Goal: Task Accomplishment & Management: Use online tool/utility

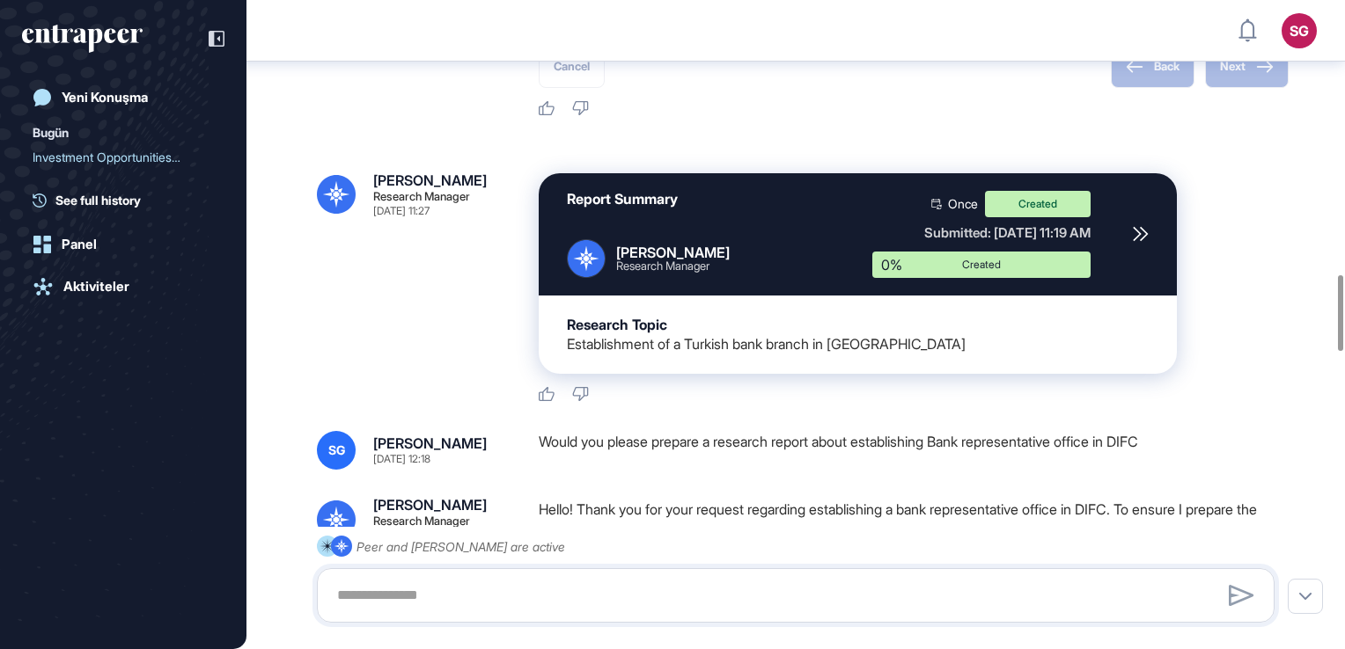
scroll to position [2354, 0]
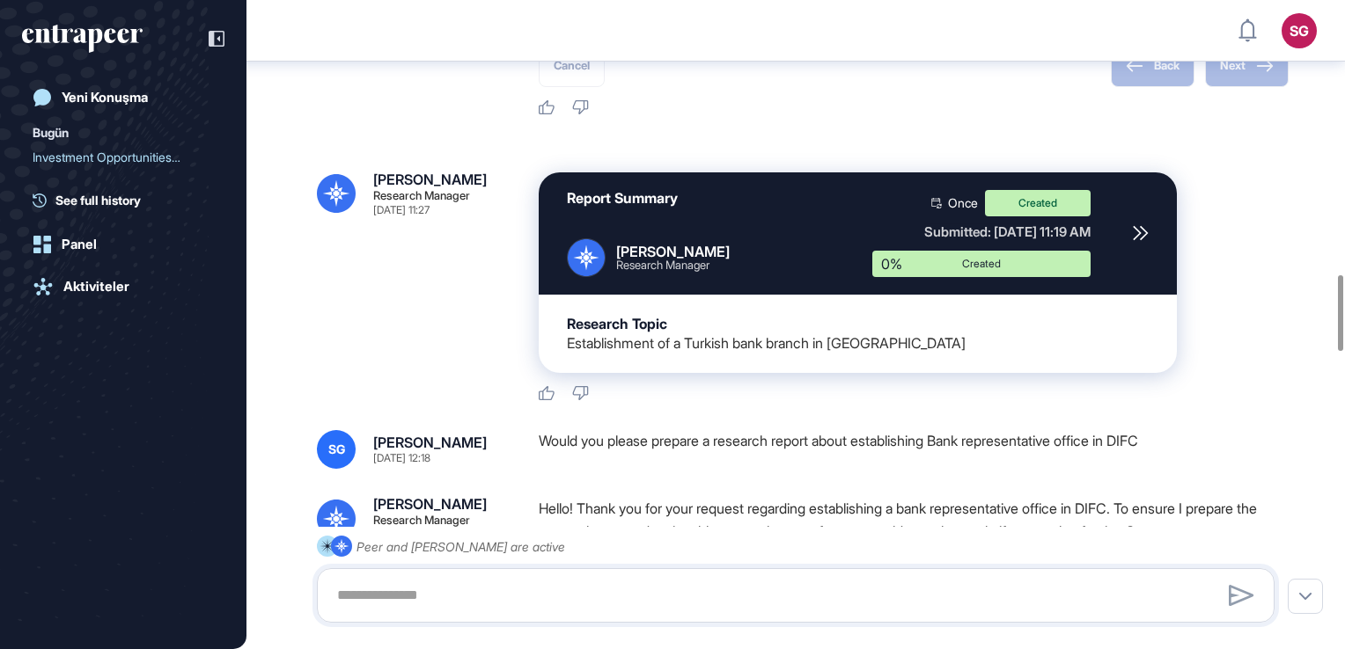
click at [1144, 241] on icon at bounding box center [1140, 233] width 16 height 16
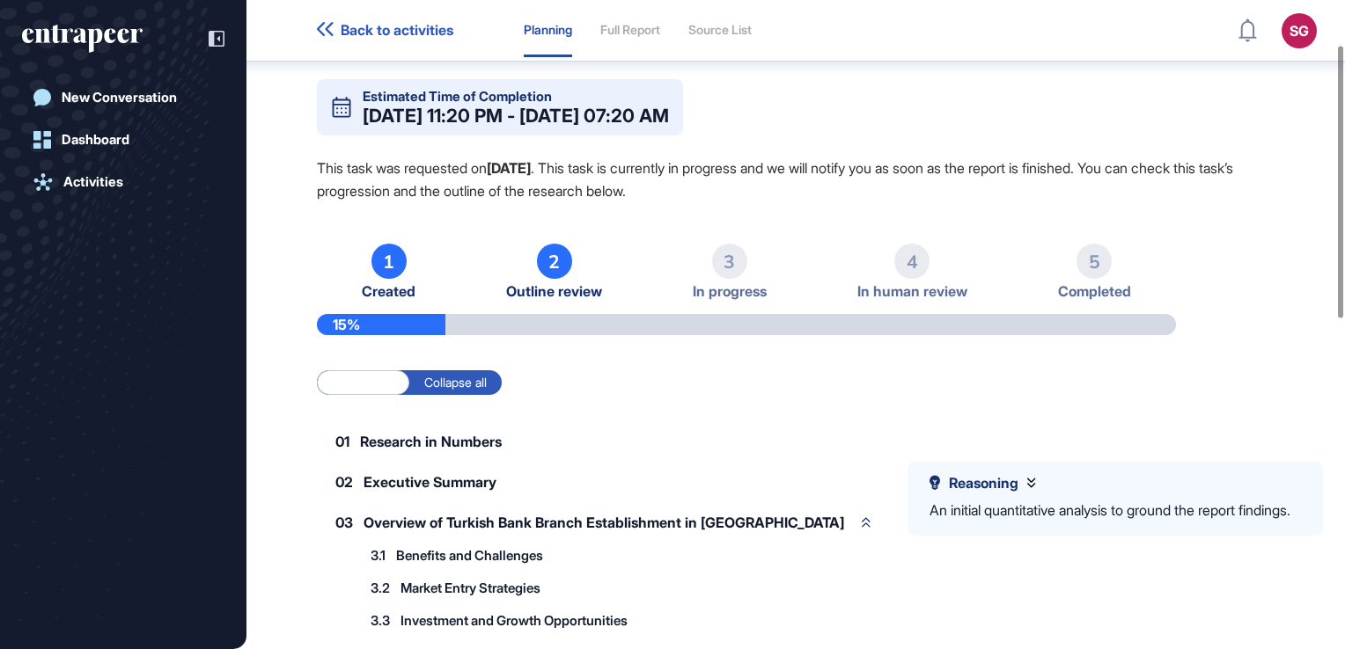
scroll to position [8, 0]
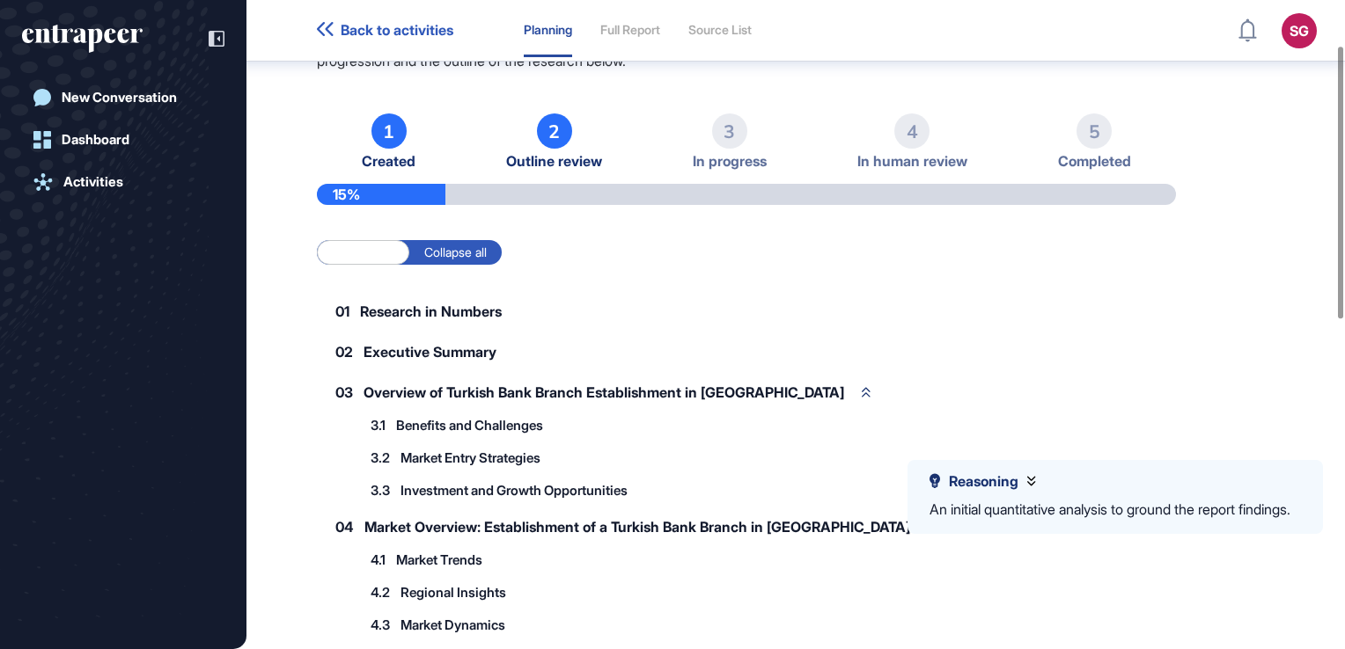
scroll to position [107, 0]
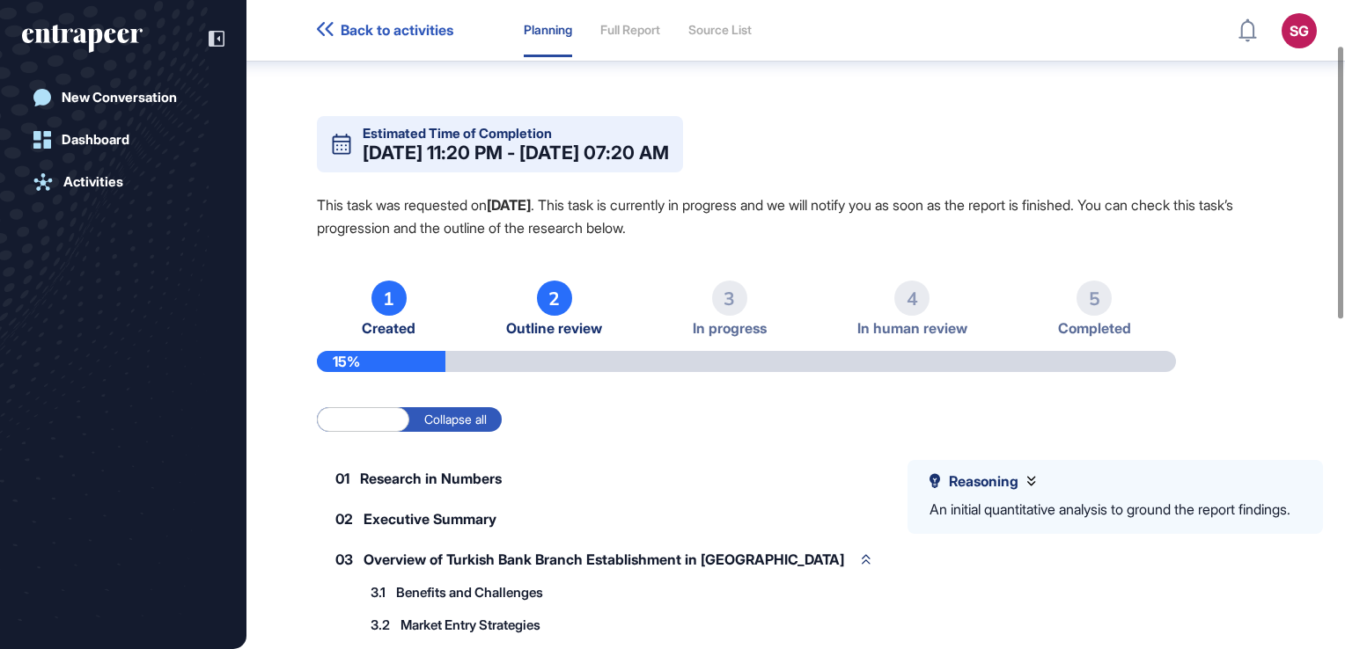
click at [387, 480] on span "Research in Numbers" at bounding box center [431, 479] width 142 height 14
click at [426, 431] on label "Collapse all" at bounding box center [455, 419] width 92 height 25
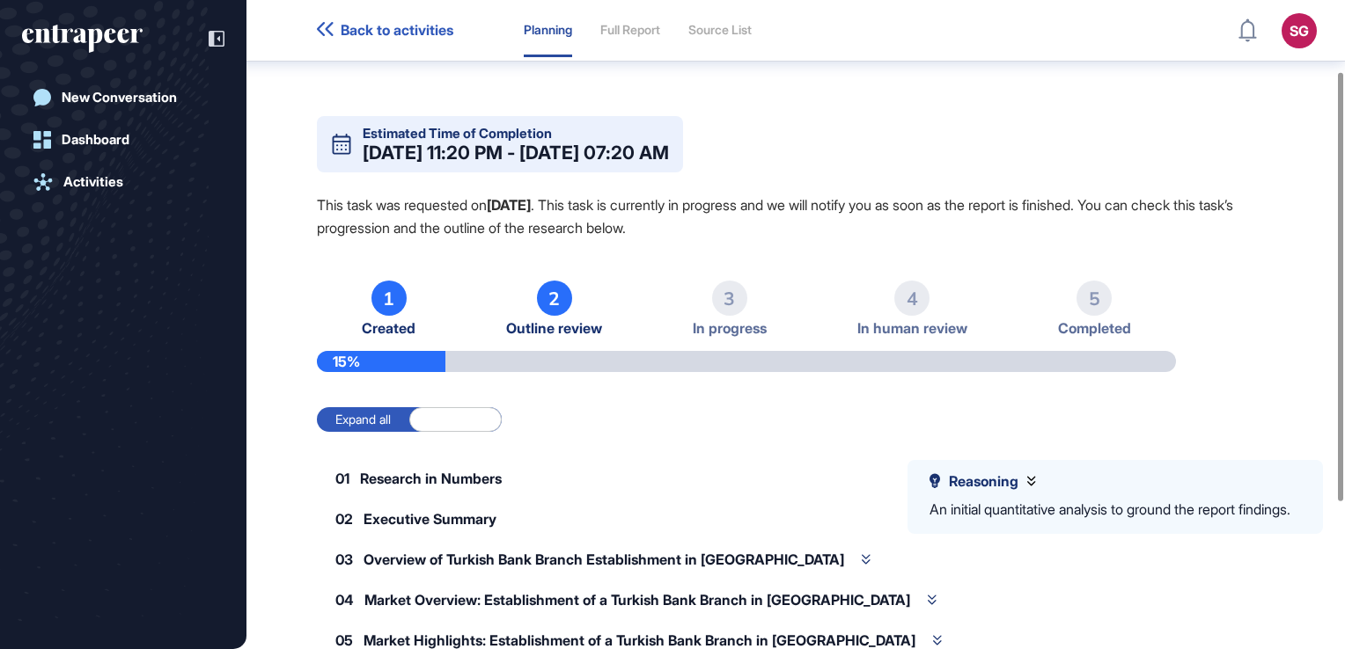
click at [350, 429] on label "Expand all" at bounding box center [363, 419] width 92 height 25
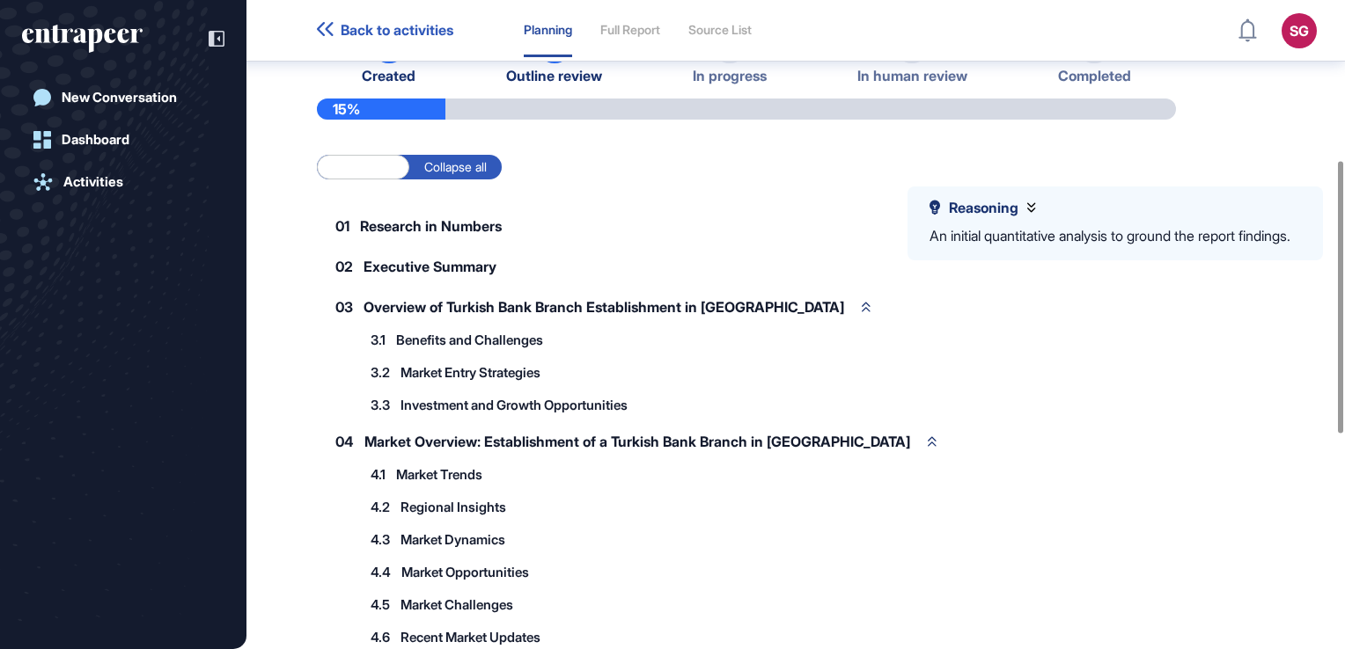
scroll to position [448, 0]
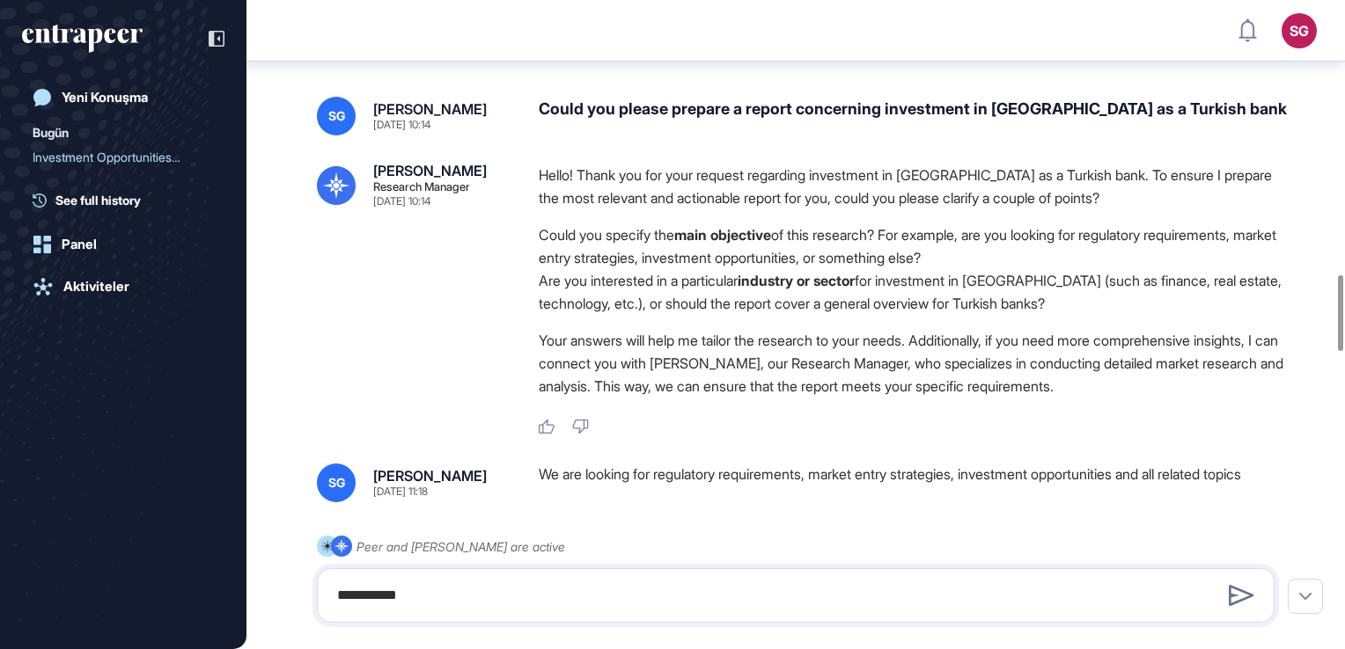
scroll to position [2354, 0]
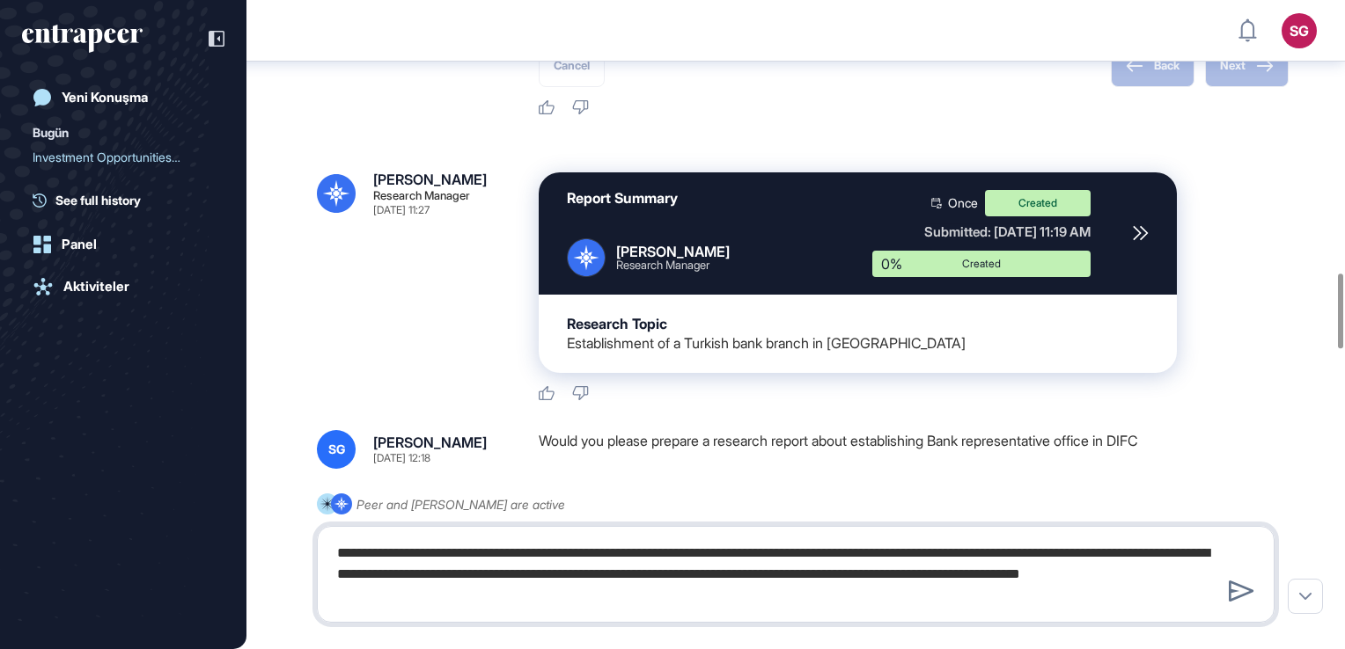
drag, startPoint x: 607, startPoint y: 594, endPoint x: 396, endPoint y: 593, distance: 211.2
click at [396, 593] on textarea "**********" at bounding box center [795, 574] width 938 height 77
paste textarea "**********"
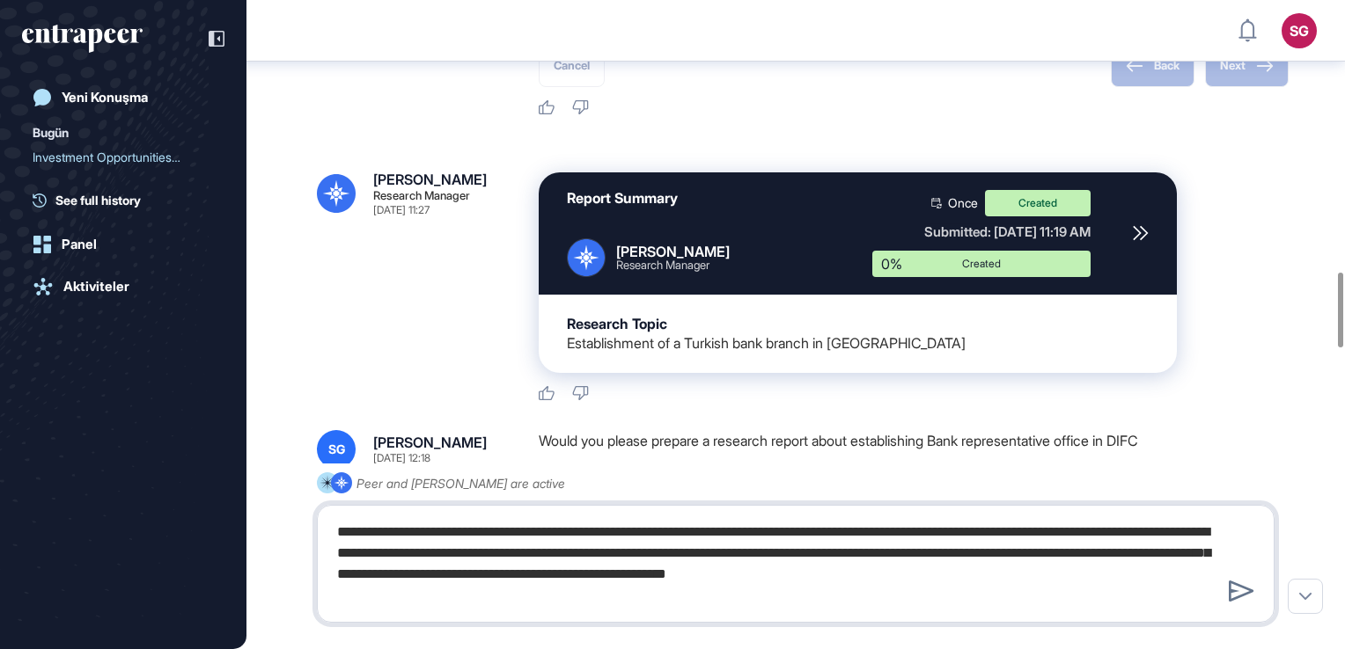
type textarea "**********"
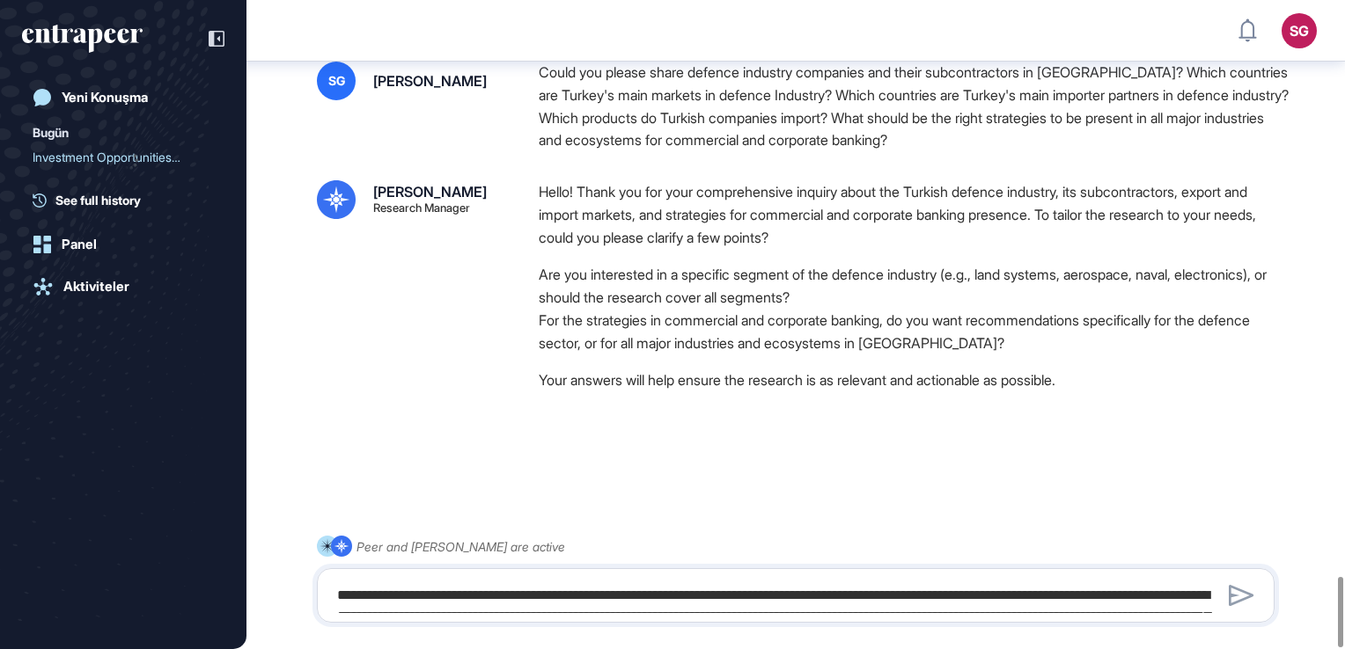
scroll to position [5285, 0]
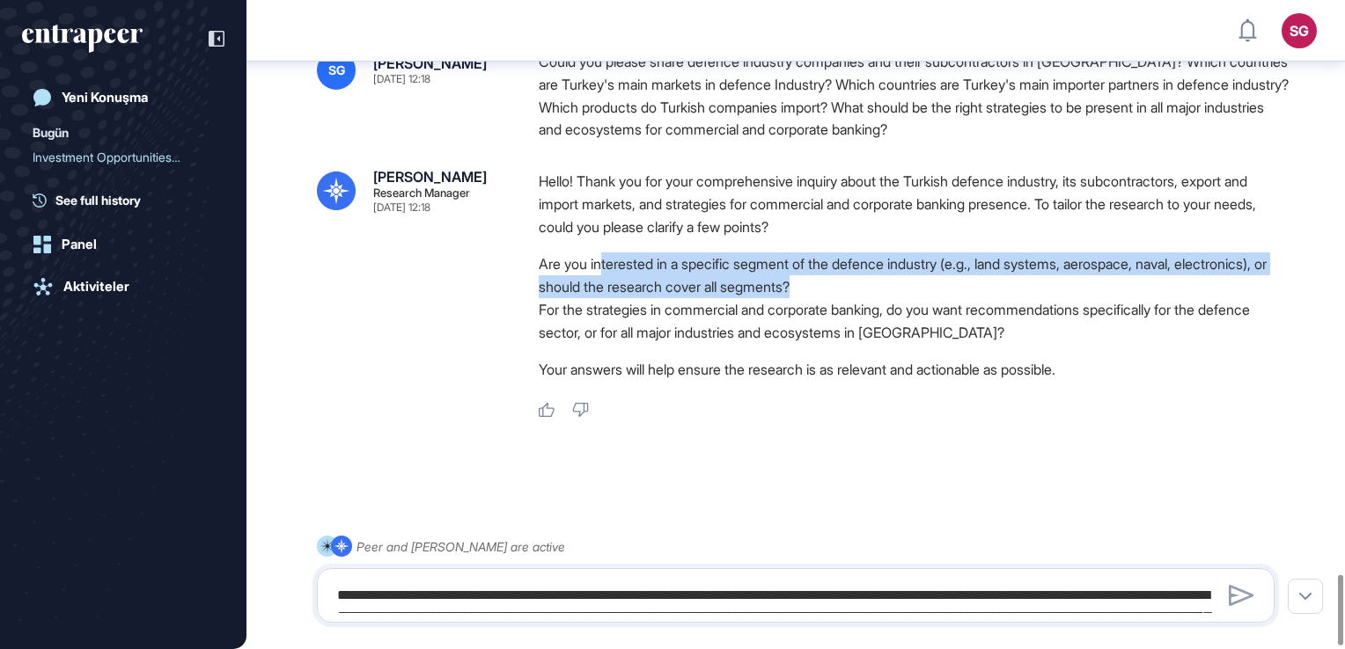
drag, startPoint x: 922, startPoint y: 296, endPoint x: 604, endPoint y: 273, distance: 319.4
click at [604, 273] on li "Are you interested in a specific segment of the defence industry (e.g., land sy…" at bounding box center [914, 276] width 750 height 46
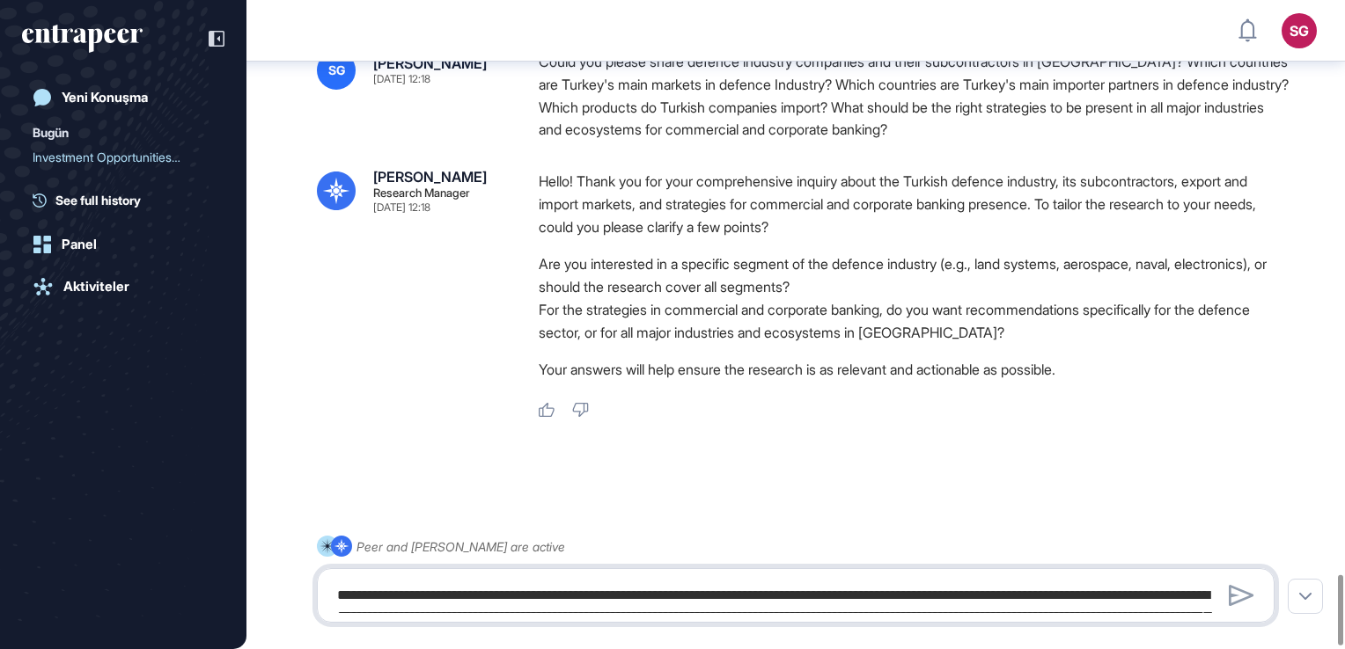
click at [749, 582] on textarea "**********" at bounding box center [795, 595] width 938 height 35
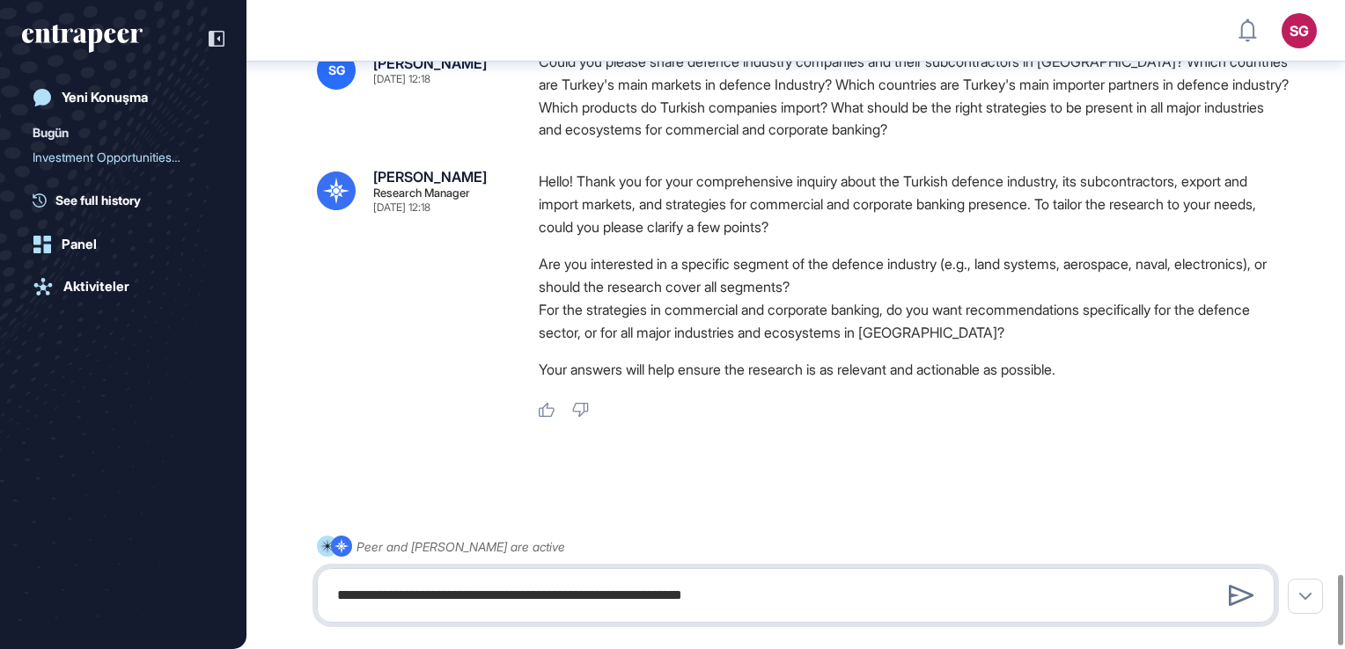
type textarea "**********"
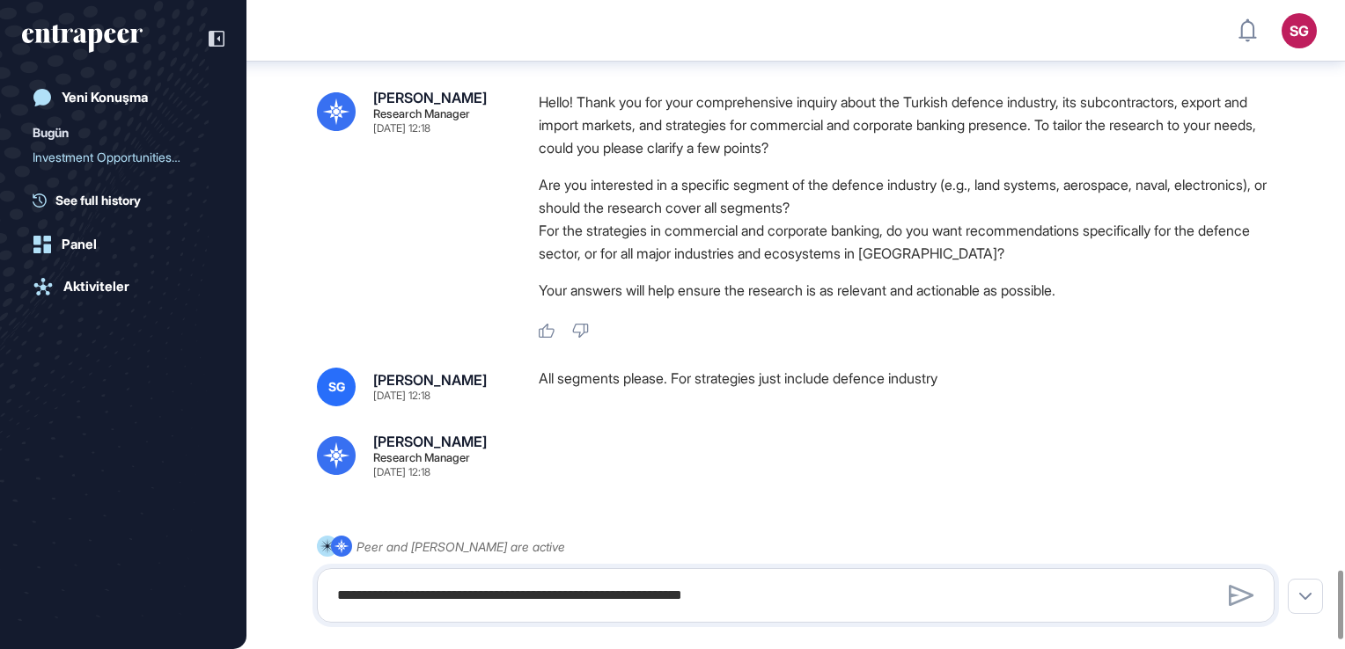
scroll to position [5440, 0]
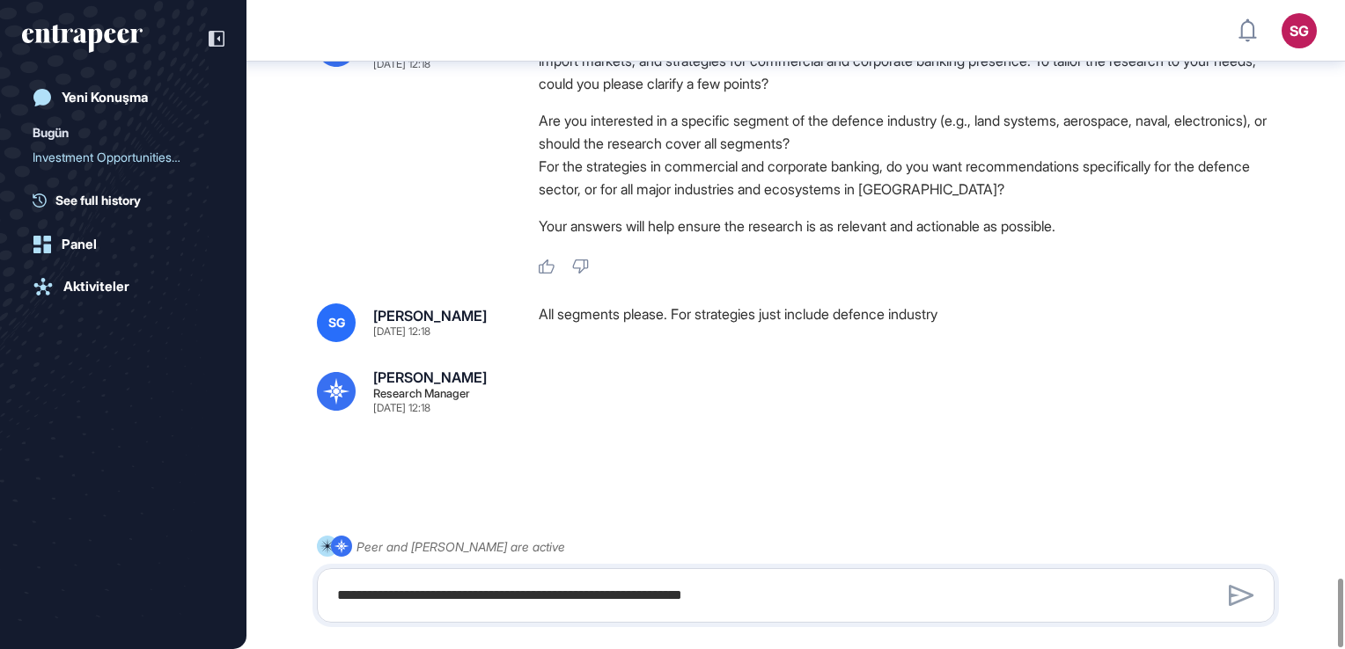
click at [430, 405] on div "Sep 03, 2025 12:18" at bounding box center [401, 408] width 57 height 11
click at [619, 382] on div at bounding box center [914, 391] width 750 height 43
click at [475, 623] on div "**********" at bounding box center [795, 579] width 957 height 87
click at [495, 606] on textarea "**********" at bounding box center [795, 595] width 938 height 35
type textarea "*"
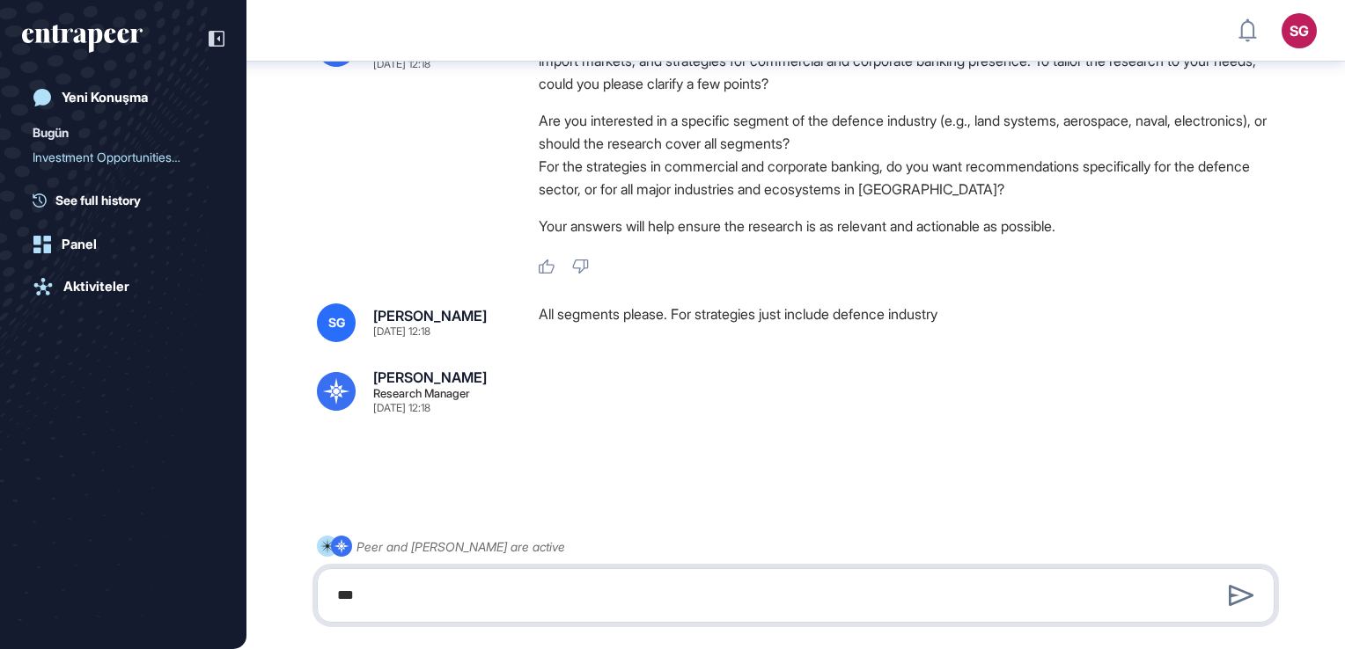
type textarea "***"
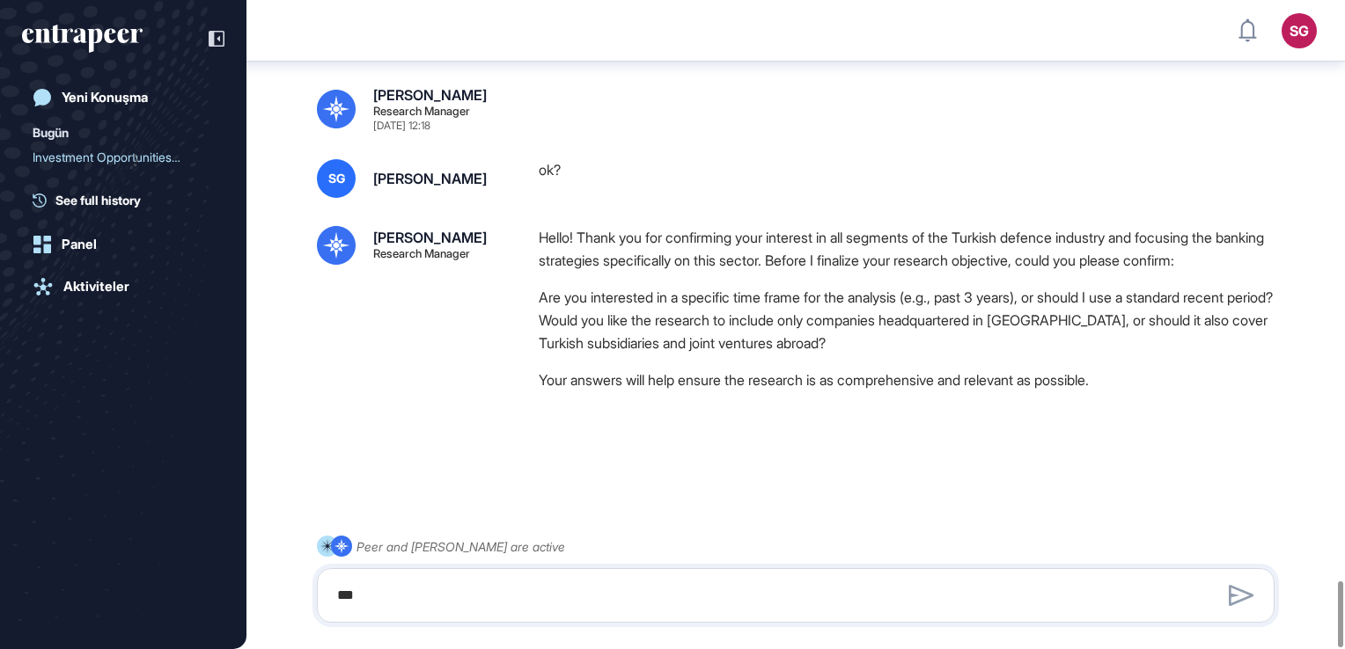
scroll to position [5744, 0]
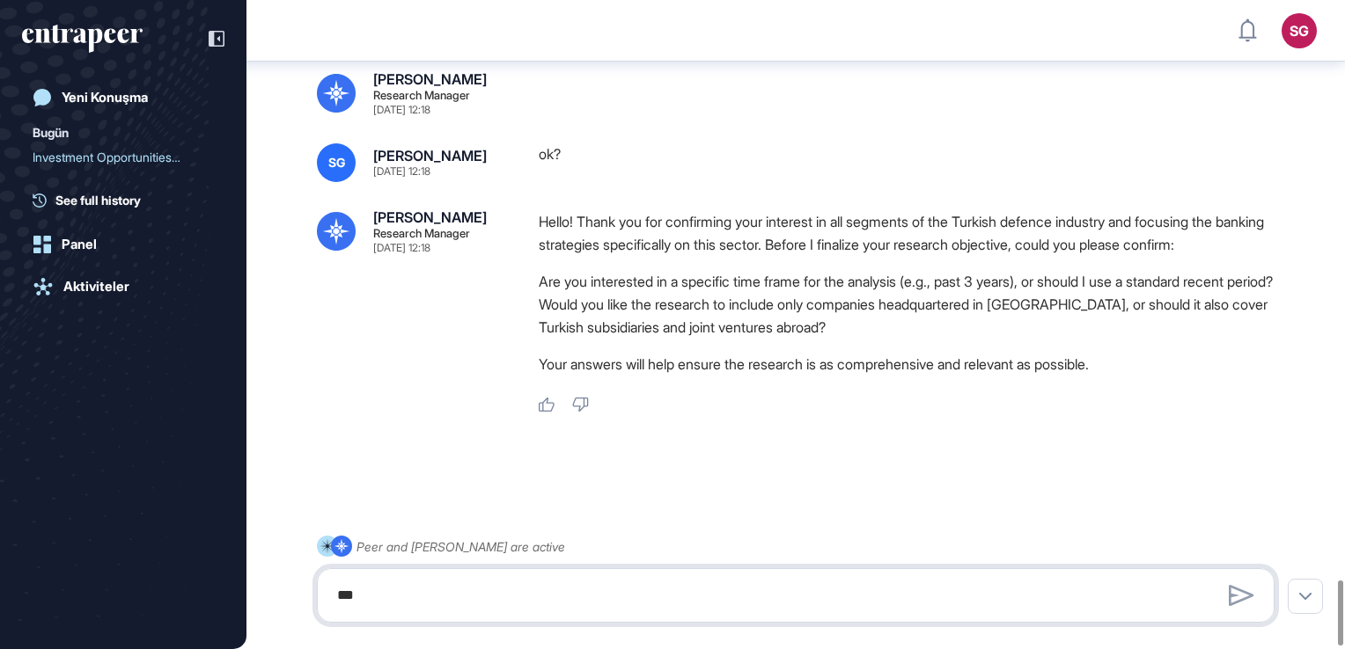
click at [712, 592] on textarea "***" at bounding box center [795, 595] width 938 height 35
click at [380, 598] on textarea "**********" at bounding box center [795, 595] width 938 height 35
drag, startPoint x: 806, startPoint y: 341, endPoint x: 715, endPoint y: 339, distance: 91.5
click at [715, 339] on li "Would you like the research to include only companies headquartered in Turkey, …" at bounding box center [914, 316] width 750 height 46
click at [1088, 319] on li "Would you like the research to include only companies headquartered in Turkey, …" at bounding box center [914, 316] width 750 height 46
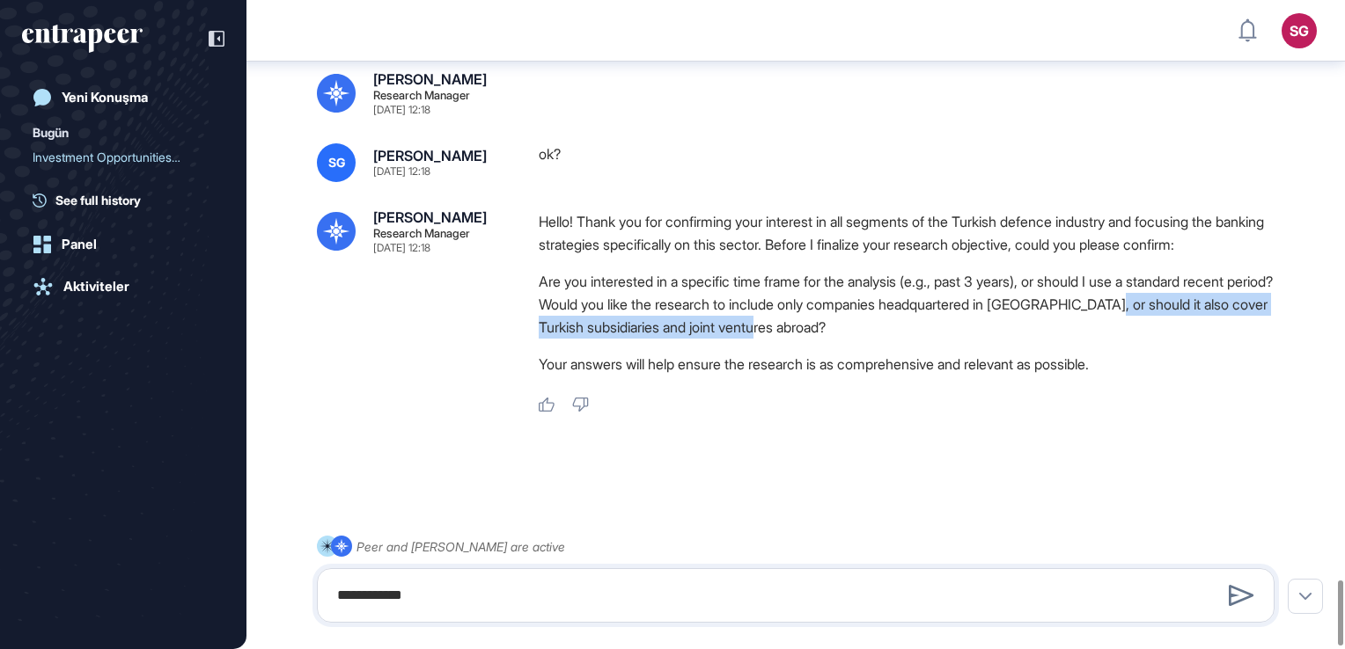
drag, startPoint x: 1128, startPoint y: 323, endPoint x: 1235, endPoint y: 341, distance: 107.9
click at [1235, 339] on li "Would you like the research to include only companies headquartered in Turkey, …" at bounding box center [914, 316] width 750 height 46
copy li "it also cover Turkish subsidiaries and joint ventures abroad?"
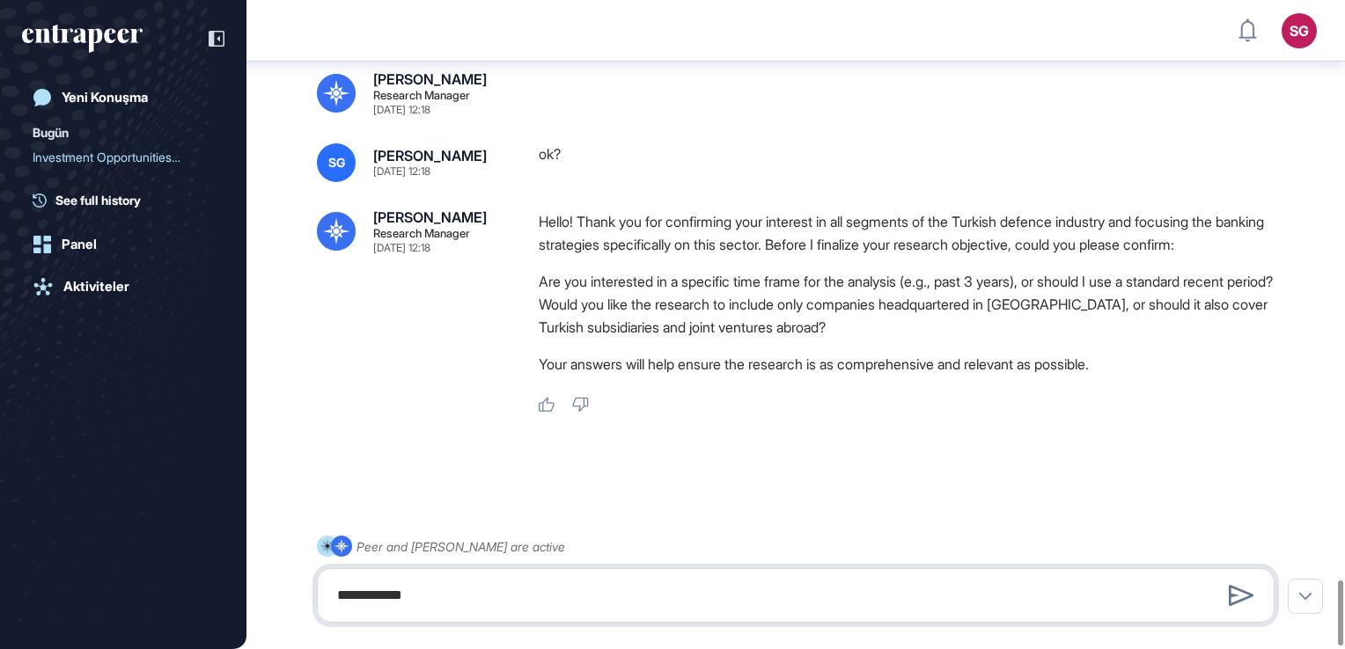
click at [600, 607] on textarea "**********" at bounding box center [795, 595] width 938 height 35
paste textarea "**********"
click at [440, 597] on textarea "**********" at bounding box center [795, 595] width 938 height 35
click at [920, 603] on textarea "**********" at bounding box center [795, 595] width 938 height 35
type textarea "**********"
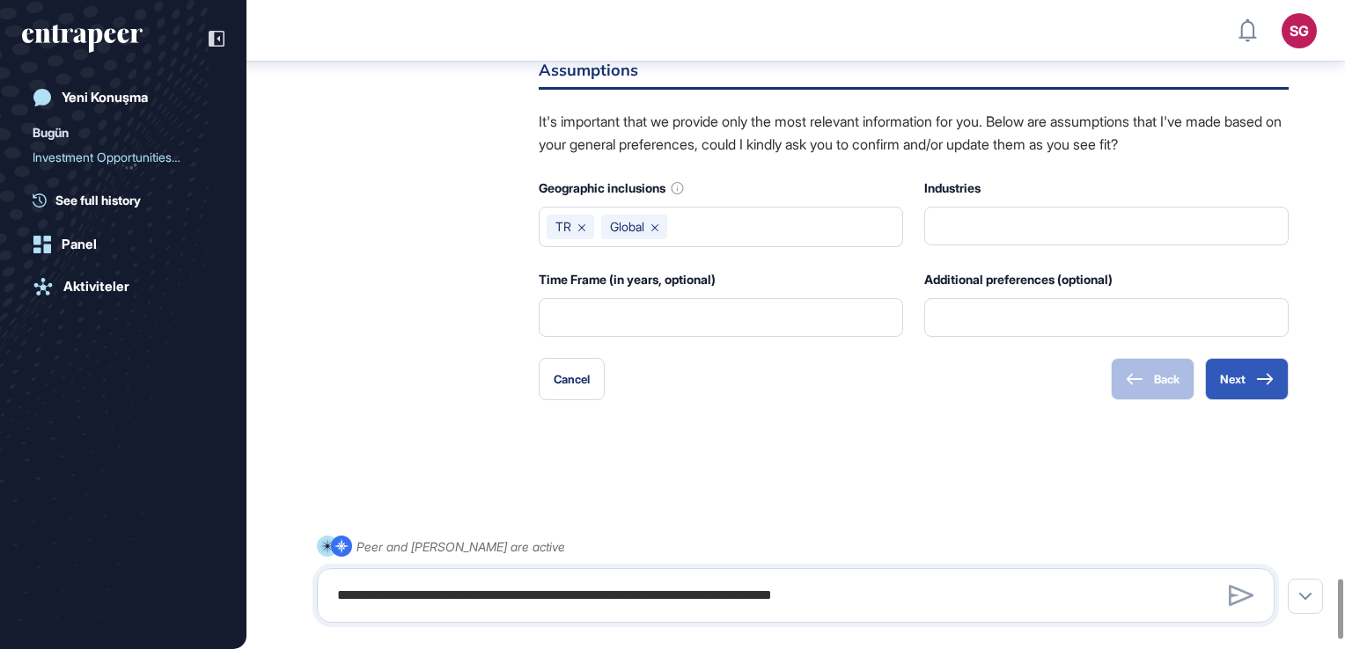
scroll to position [6398, 0]
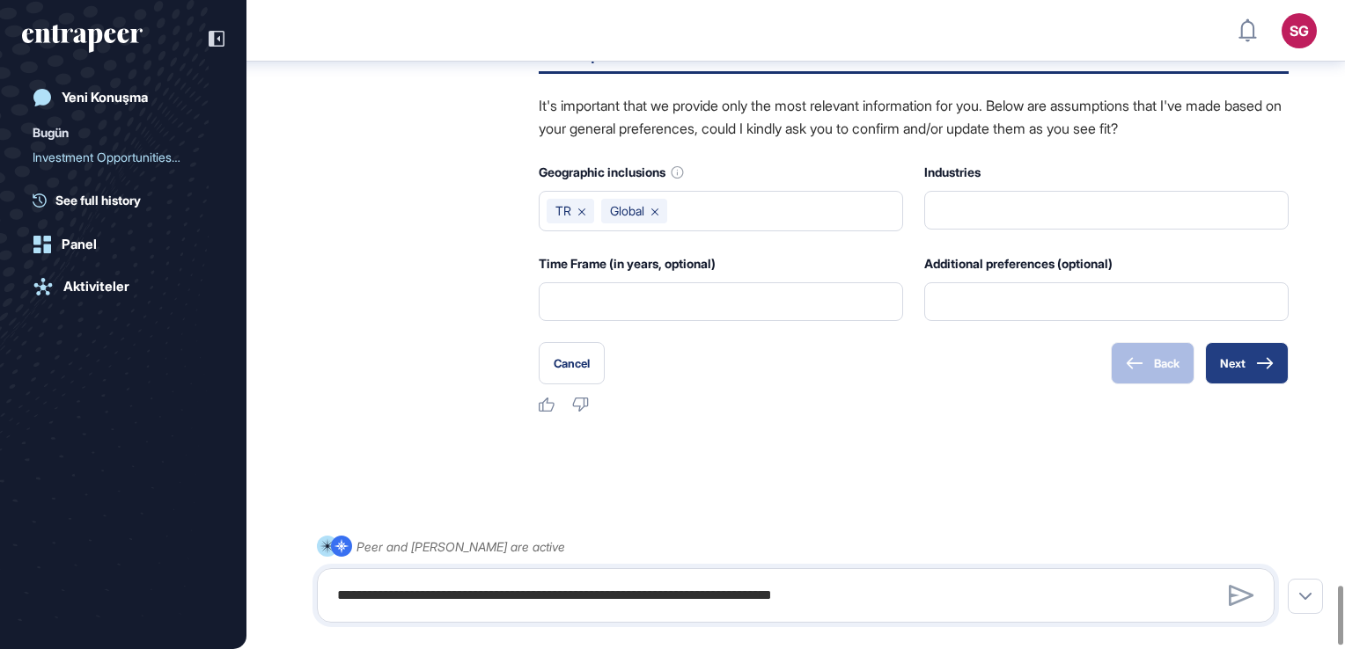
click at [1253, 376] on button "Next" at bounding box center [1247, 363] width 84 height 42
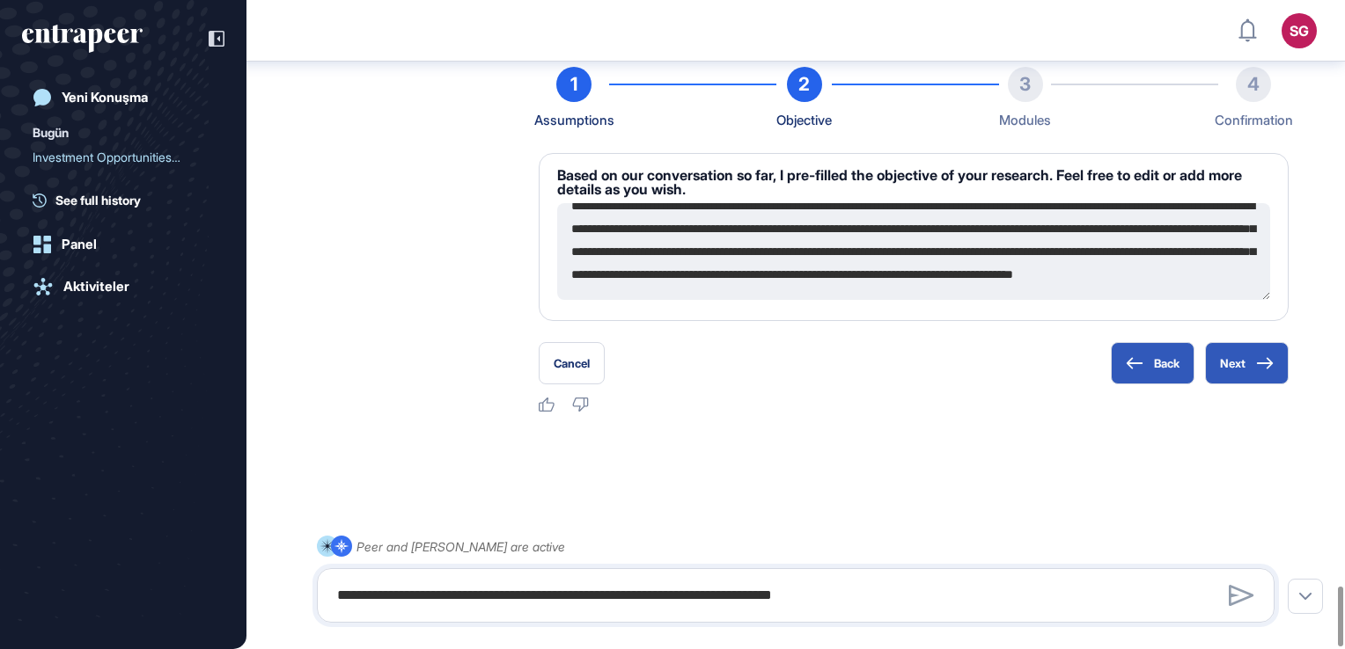
scroll to position [0, 0]
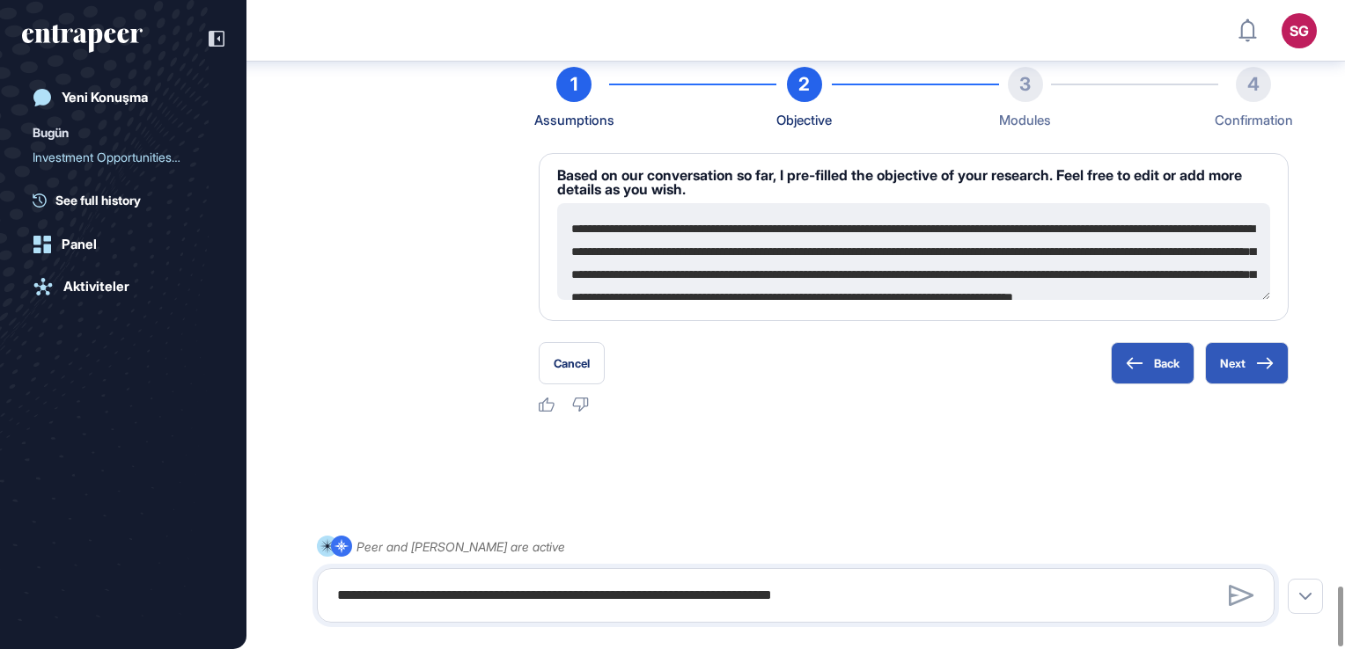
drag, startPoint x: 575, startPoint y: 229, endPoint x: 888, endPoint y: 178, distance: 317.4
click at [888, 178] on div "**********" at bounding box center [914, 237] width 750 height 168
click at [612, 228] on textarea "**********" at bounding box center [913, 251] width 713 height 97
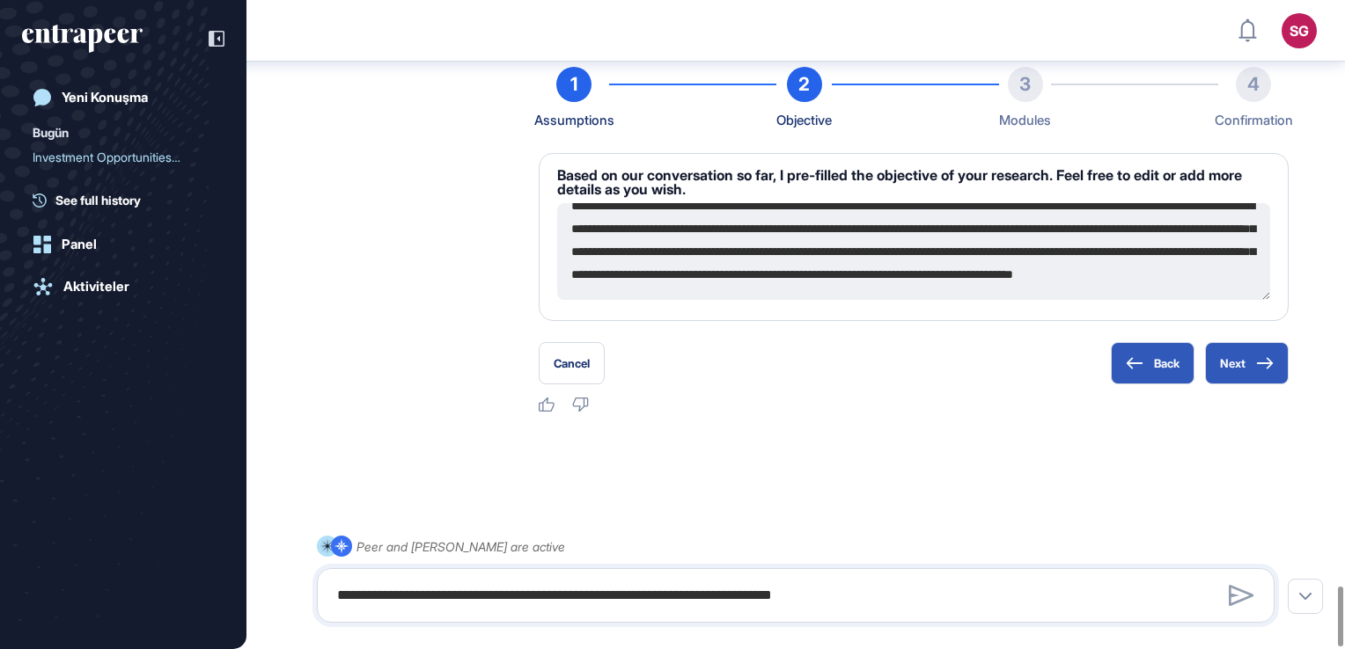
drag, startPoint x: 570, startPoint y: 225, endPoint x: 1235, endPoint y: 304, distance: 669.1
click at [1235, 304] on div "**********" at bounding box center [914, 237] width 750 height 168
click at [1236, 365] on button "Next" at bounding box center [1247, 363] width 84 height 42
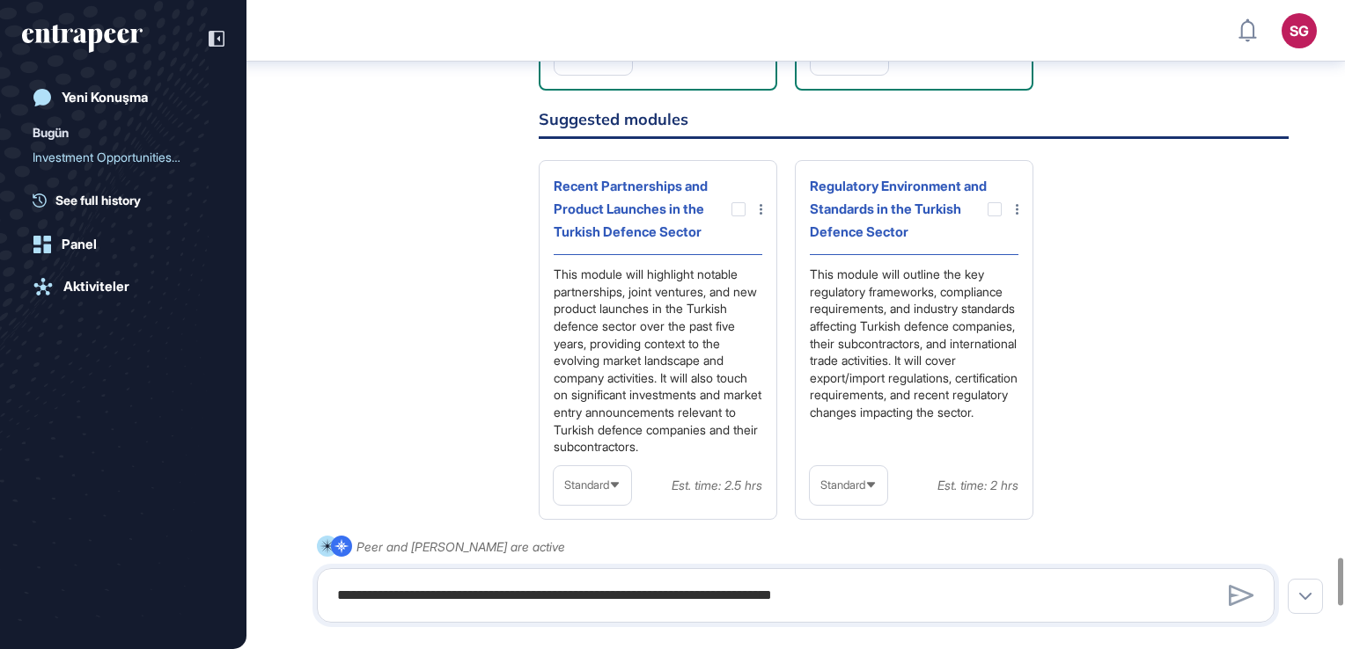
scroll to position [7540, 0]
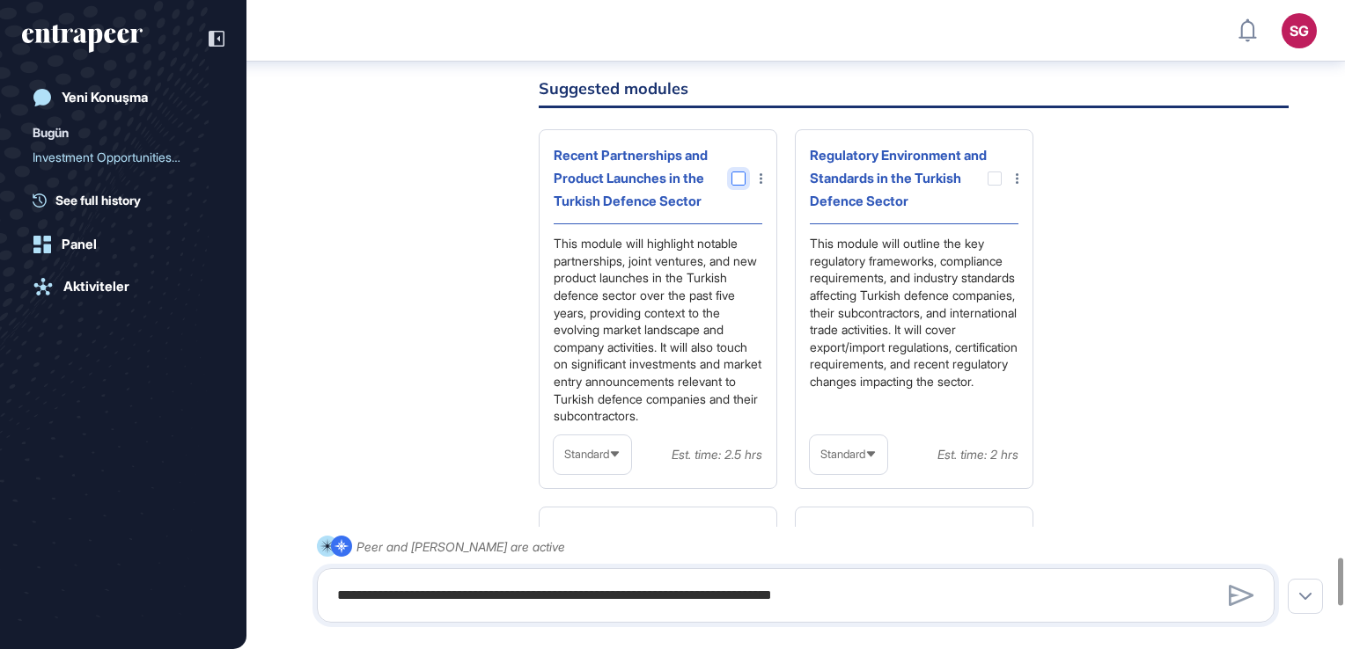
click at [743, 186] on div at bounding box center [738, 179] width 14 height 14
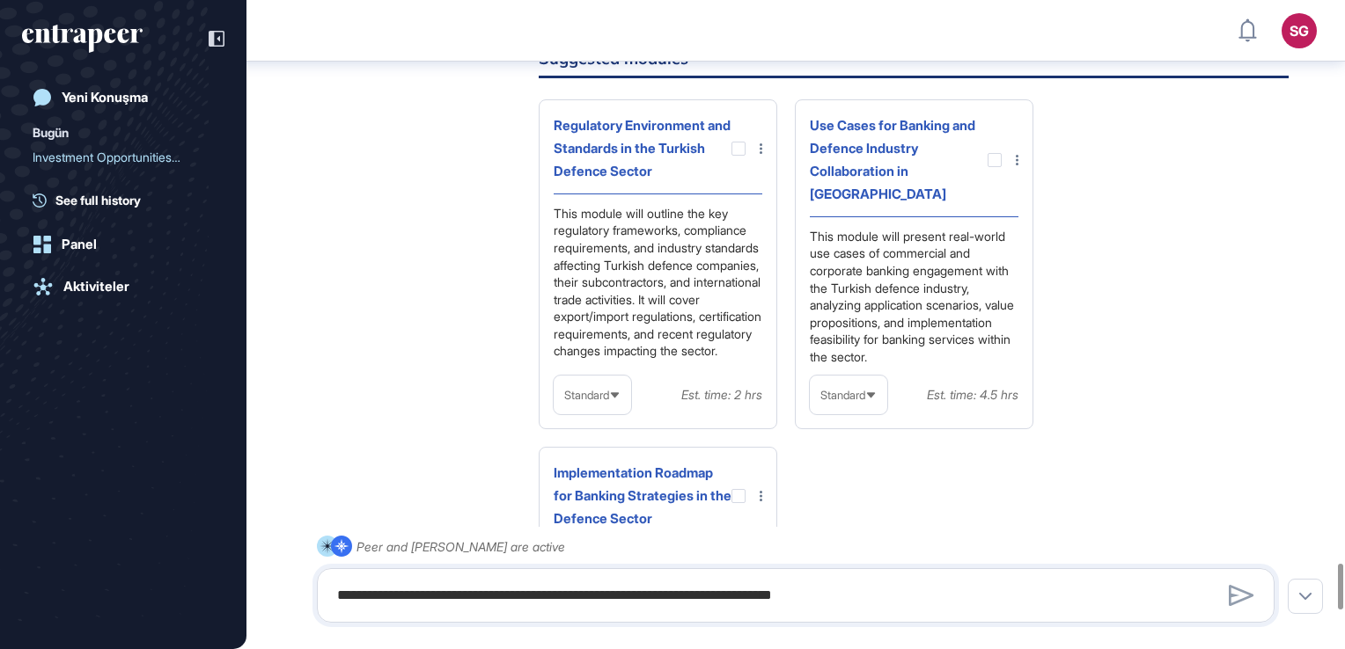
scroll to position [7980, 0]
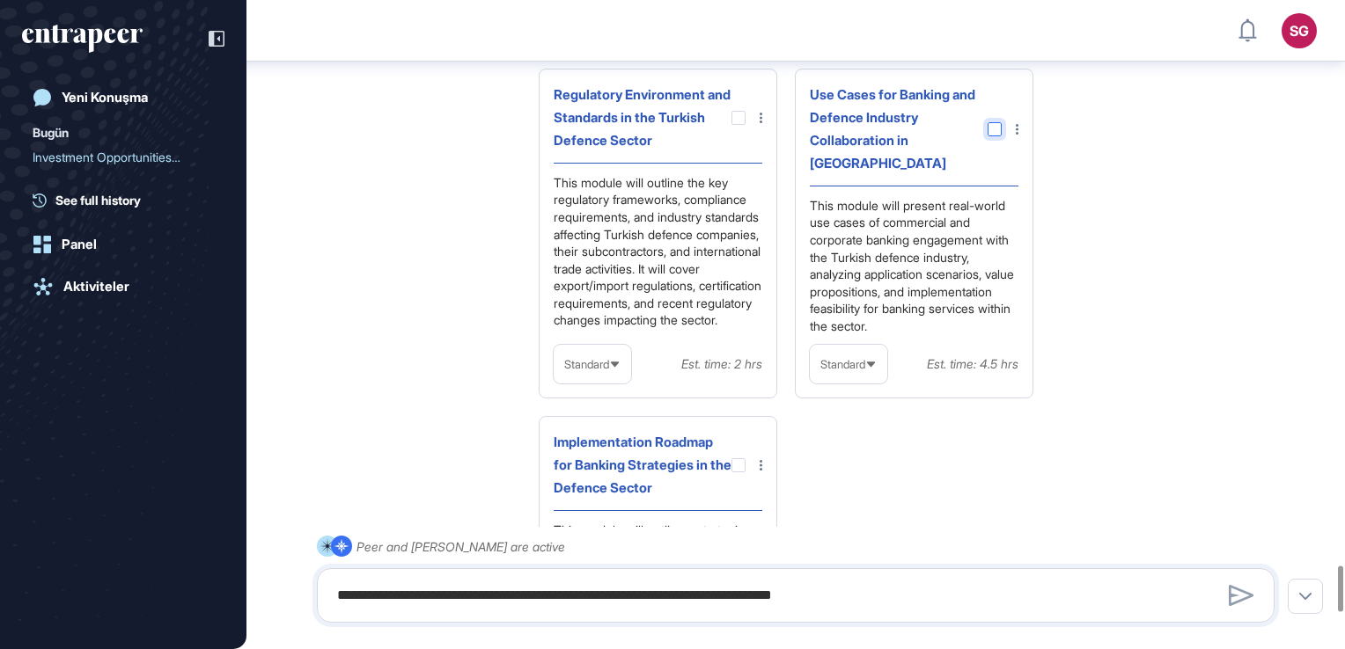
click at [741, 125] on div at bounding box center [738, 118] width 14 height 14
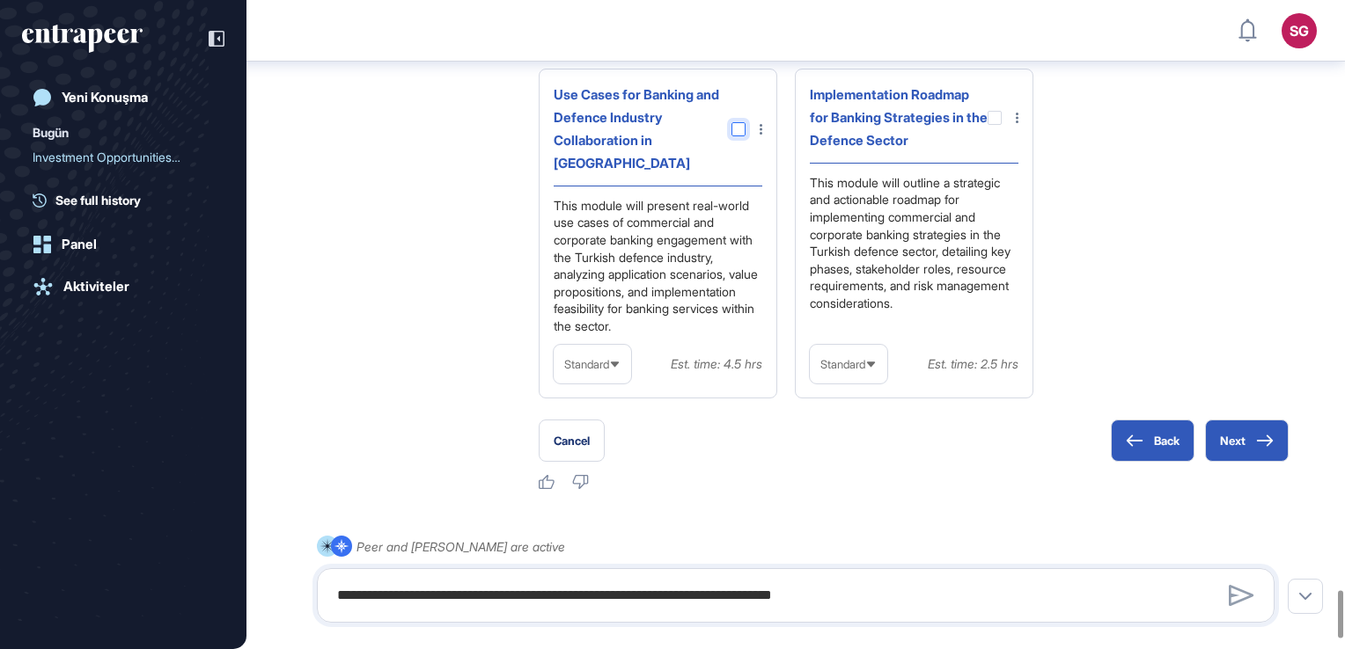
click at [742, 136] on div at bounding box center [738, 129] width 14 height 14
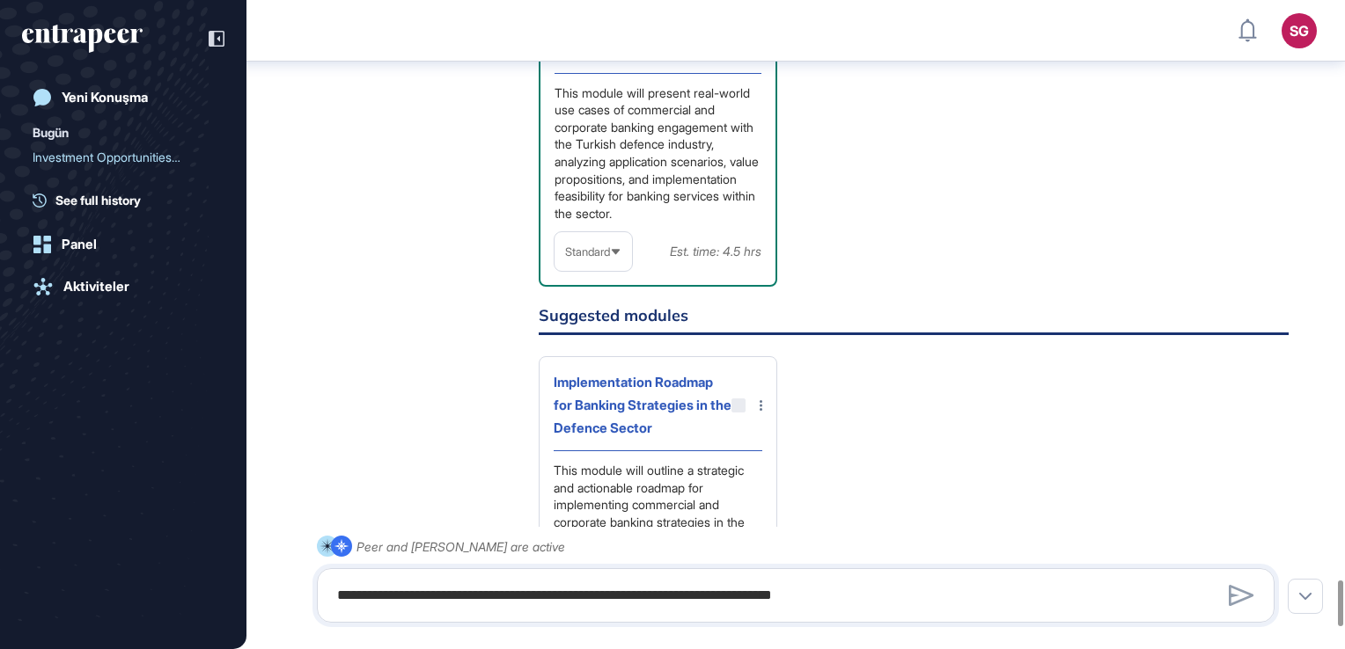
scroll to position [8171, 0]
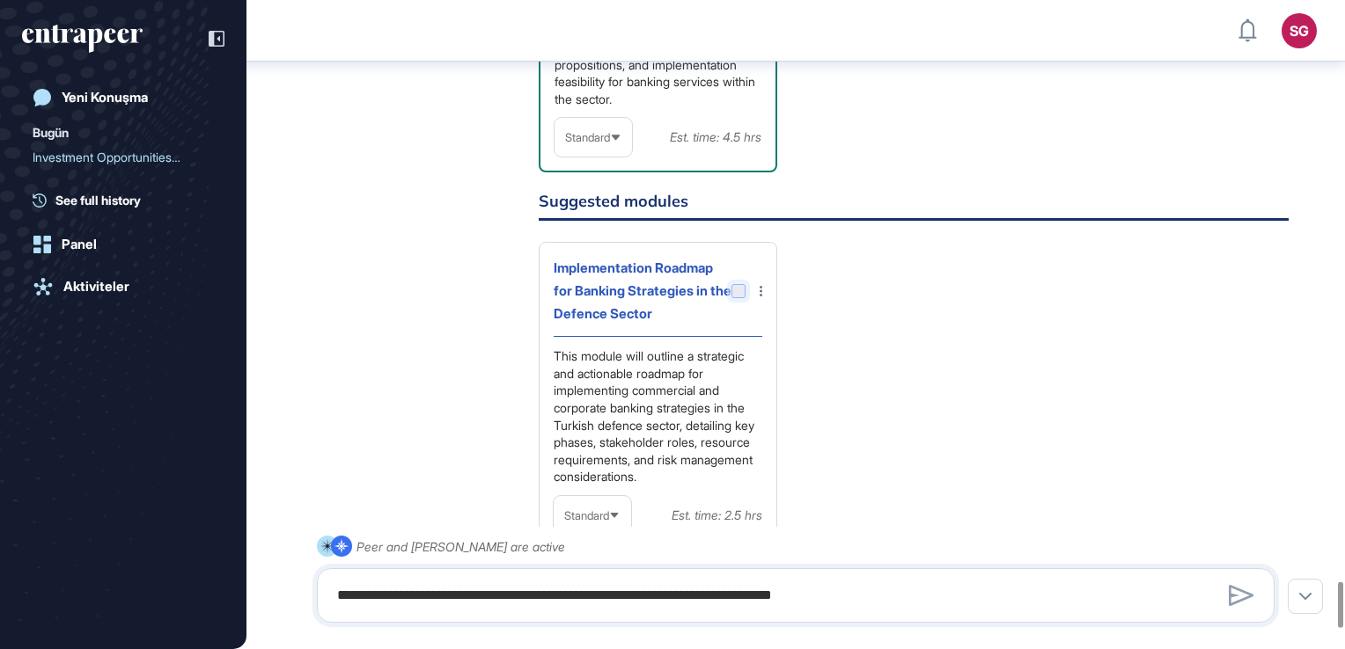
click at [739, 298] on div at bounding box center [738, 291] width 14 height 14
click at [737, 298] on div at bounding box center [738, 291] width 14 height 14
click at [722, 326] on div "Implementation Roadmap for Banking Strategies in the Defence Sector" at bounding box center [642, 291] width 178 height 69
click at [736, 298] on div at bounding box center [738, 291] width 14 height 14
click at [732, 298] on div at bounding box center [738, 291] width 14 height 14
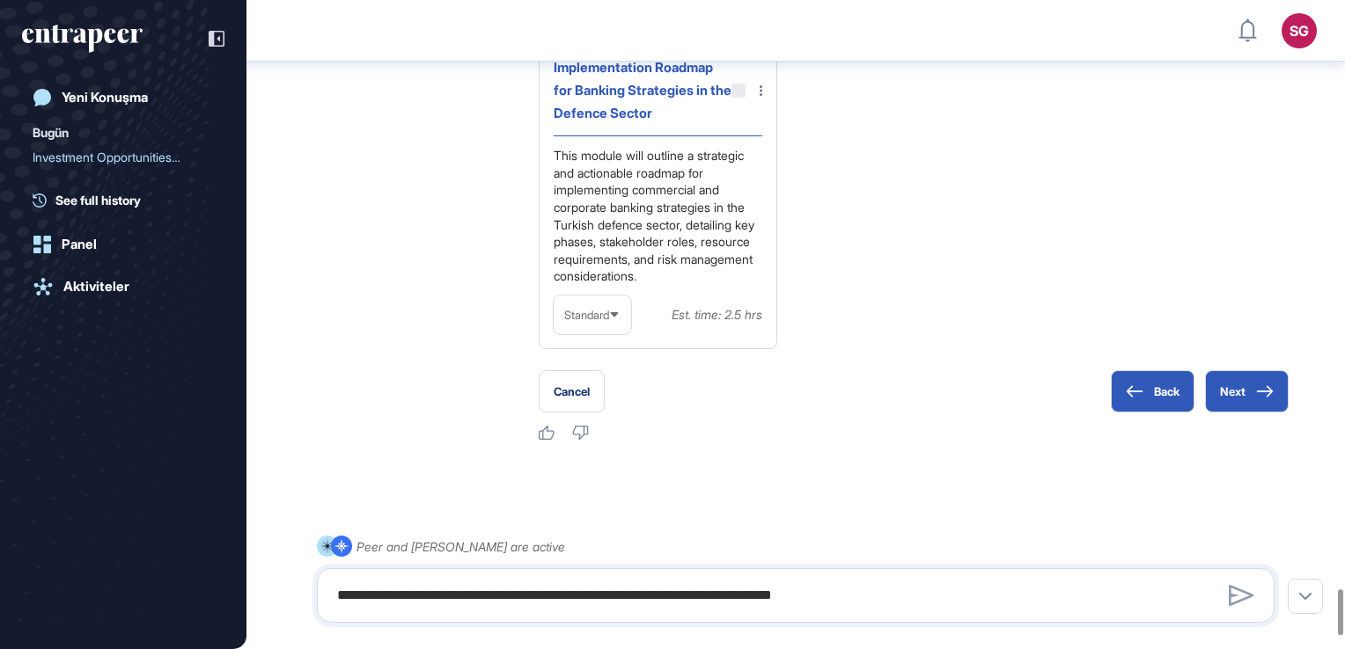
scroll to position [8272, 0]
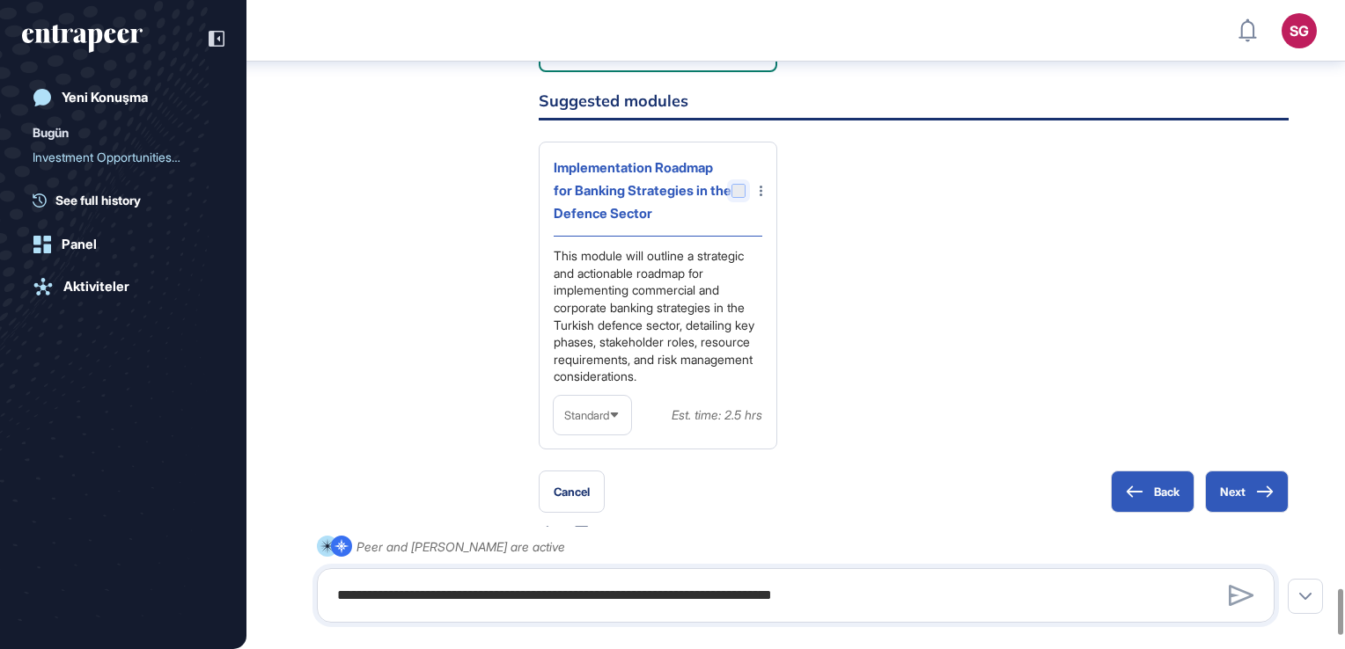
click at [737, 198] on div at bounding box center [738, 191] width 14 height 14
click at [739, 198] on div at bounding box center [738, 191] width 14 height 14
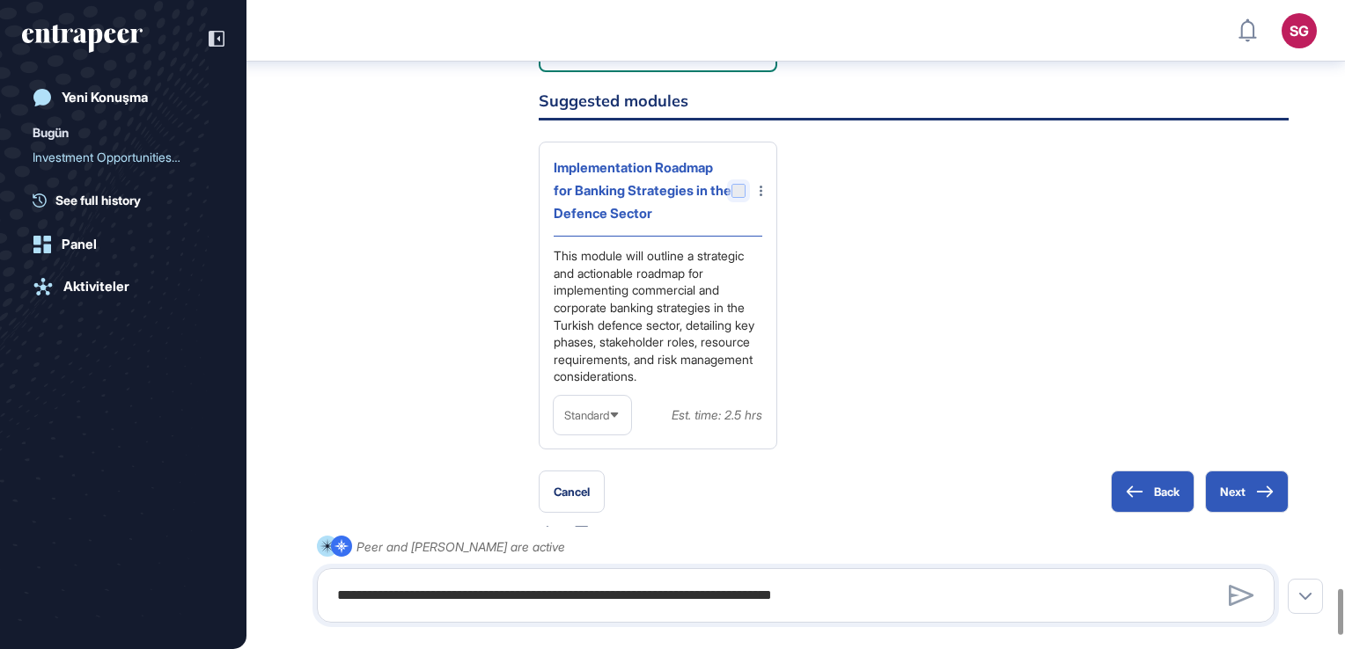
click at [739, 198] on div at bounding box center [738, 191] width 14 height 14
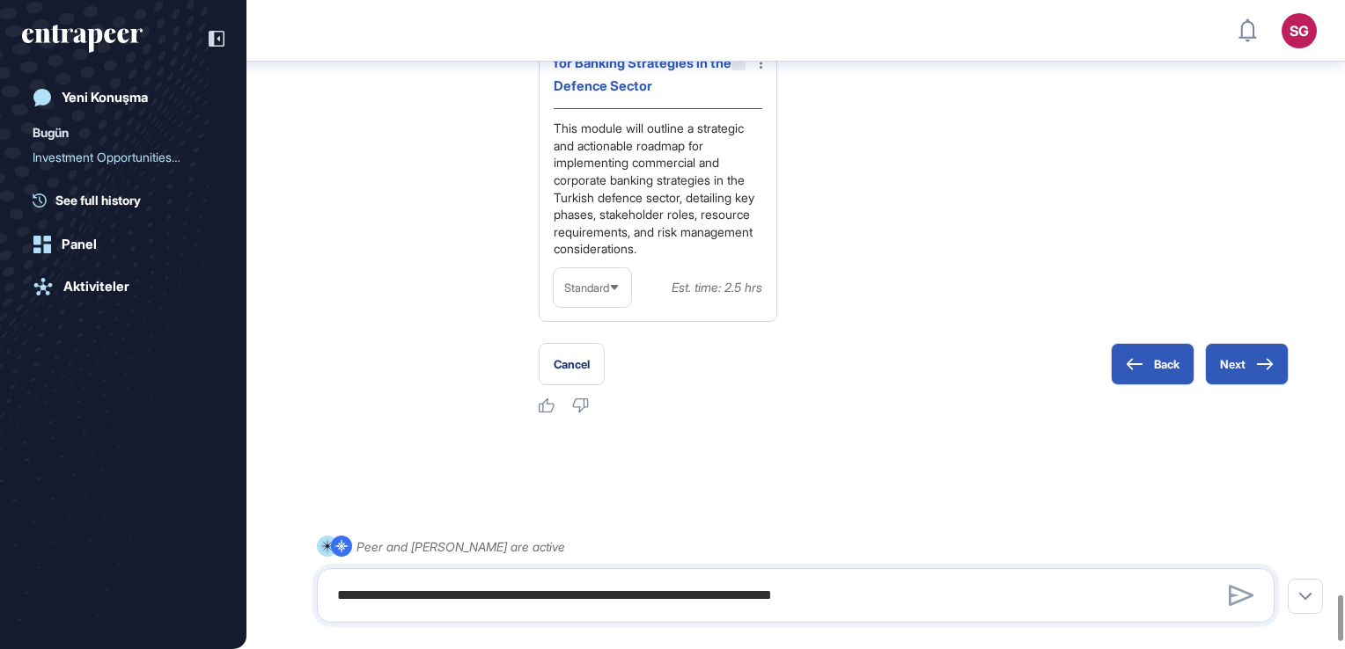
scroll to position [8360, 0]
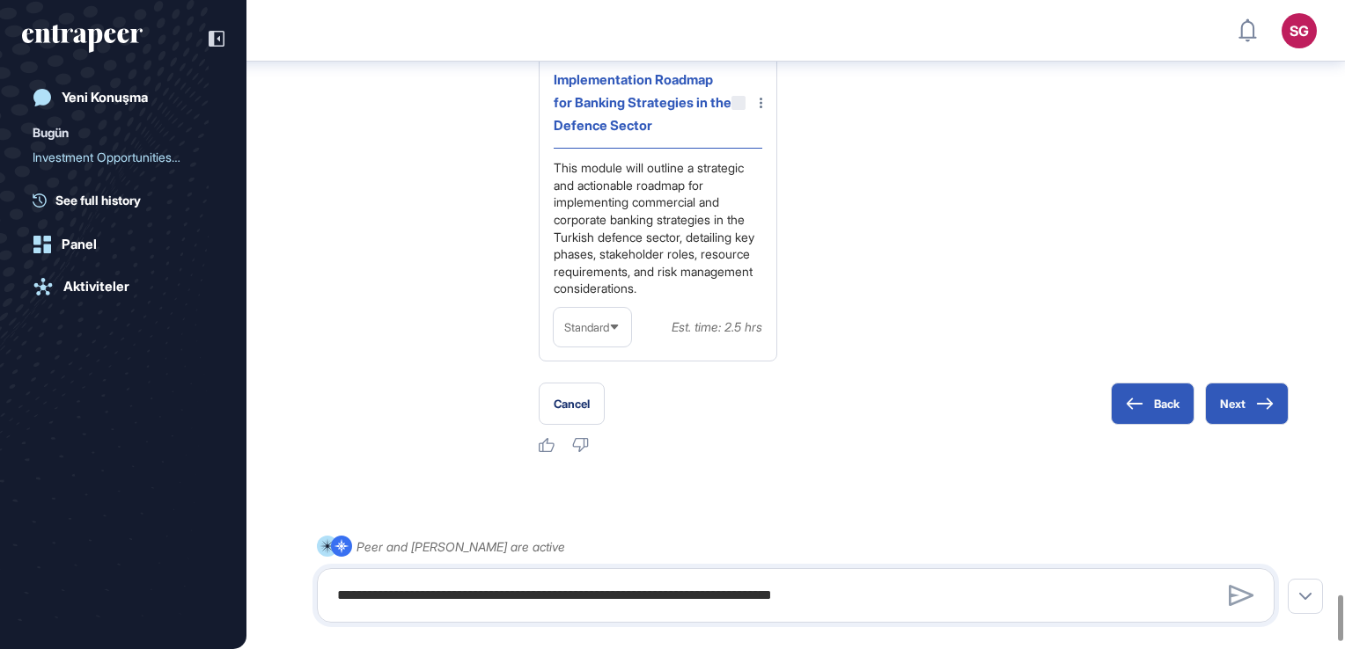
click at [597, 345] on div "Standard" at bounding box center [591, 328] width 77 height 34
click at [609, 387] on li "High-Level" at bounding box center [592, 369] width 67 height 35
click at [735, 110] on div at bounding box center [738, 103] width 14 height 14
click at [739, 110] on div at bounding box center [738, 103] width 14 height 14
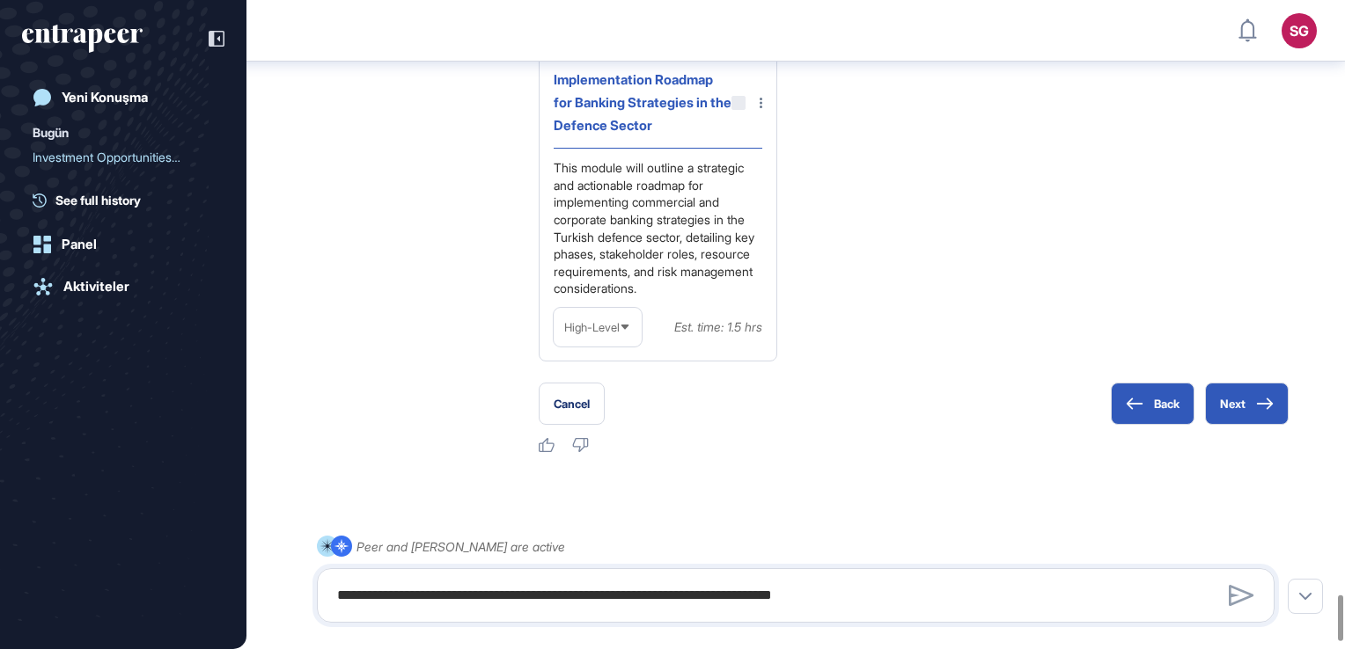
click at [602, 334] on span "High-Level" at bounding box center [591, 327] width 55 height 13
click at [612, 422] on li "Standard" at bounding box center [597, 404] width 77 height 35
click at [731, 149] on div "Implementation Roadmap for Banking Strategies in the Defence Sector" at bounding box center [657, 109] width 209 height 80
click at [737, 110] on div at bounding box center [738, 103] width 14 height 14
click at [738, 110] on div at bounding box center [738, 103] width 14 height 14
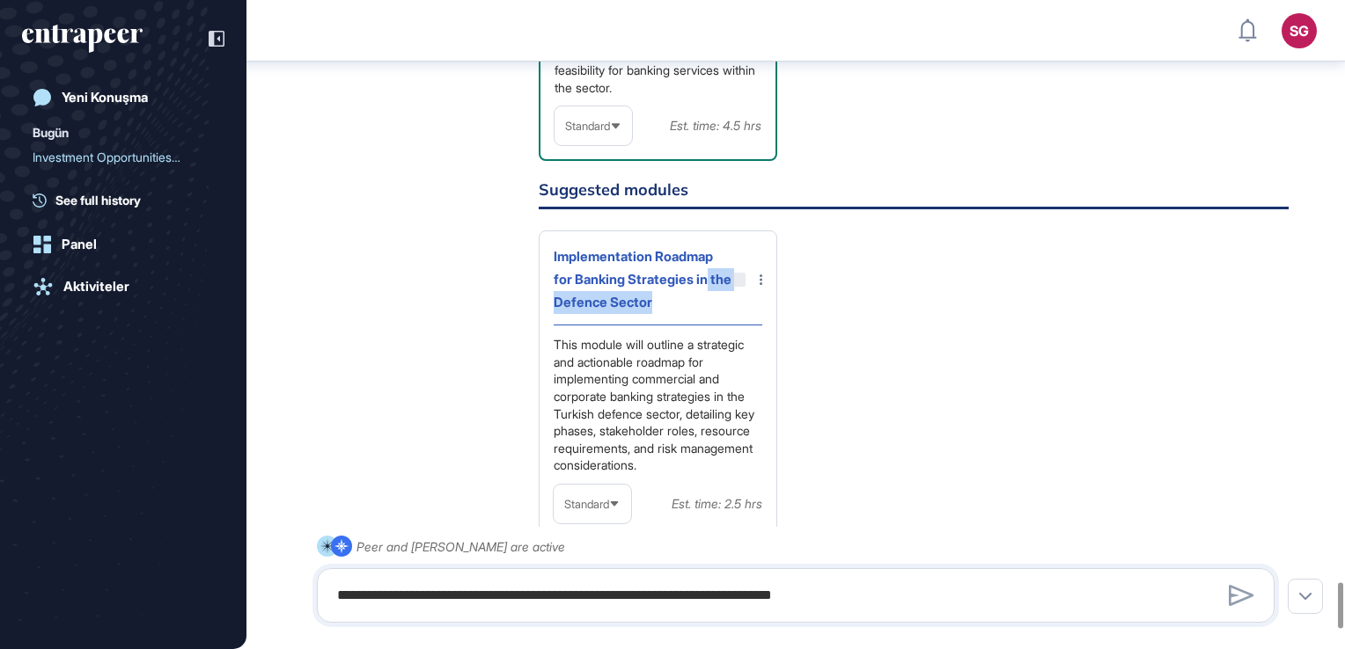
scroll to position [8184, 0]
click at [759, 284] on icon at bounding box center [760, 279] width 3 height 11
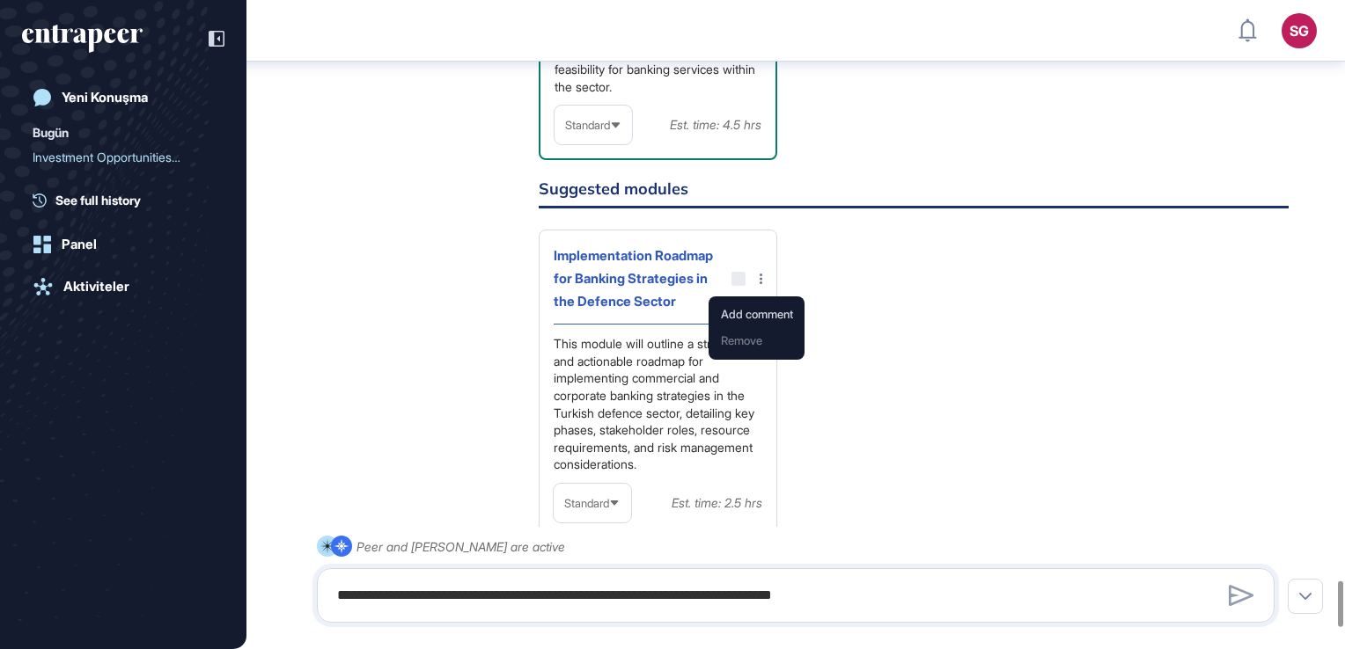
click at [855, 322] on div at bounding box center [672, 324] width 1345 height 649
click at [731, 286] on div at bounding box center [738, 279] width 14 height 14
click at [739, 286] on div at bounding box center [738, 279] width 14 height 14
click at [743, 286] on div at bounding box center [738, 279] width 14 height 14
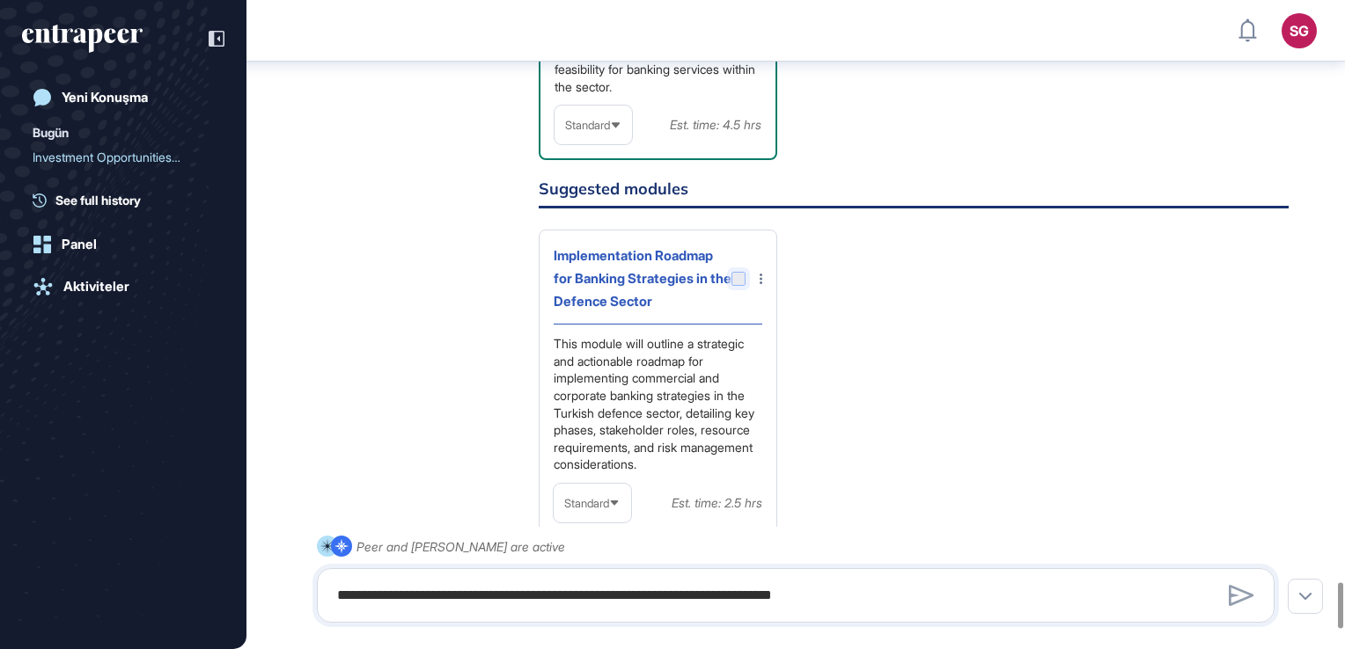
click at [743, 286] on div at bounding box center [738, 279] width 14 height 14
click at [739, 286] on div at bounding box center [738, 279] width 14 height 14
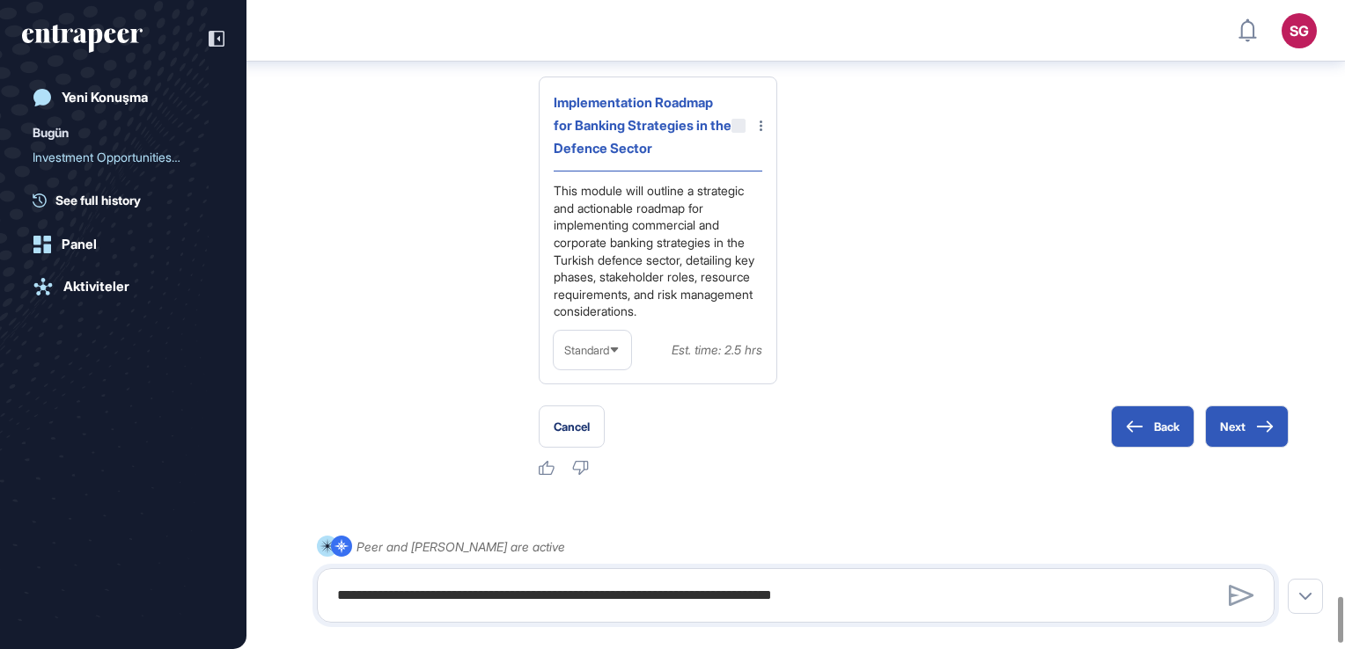
scroll to position [8447, 0]
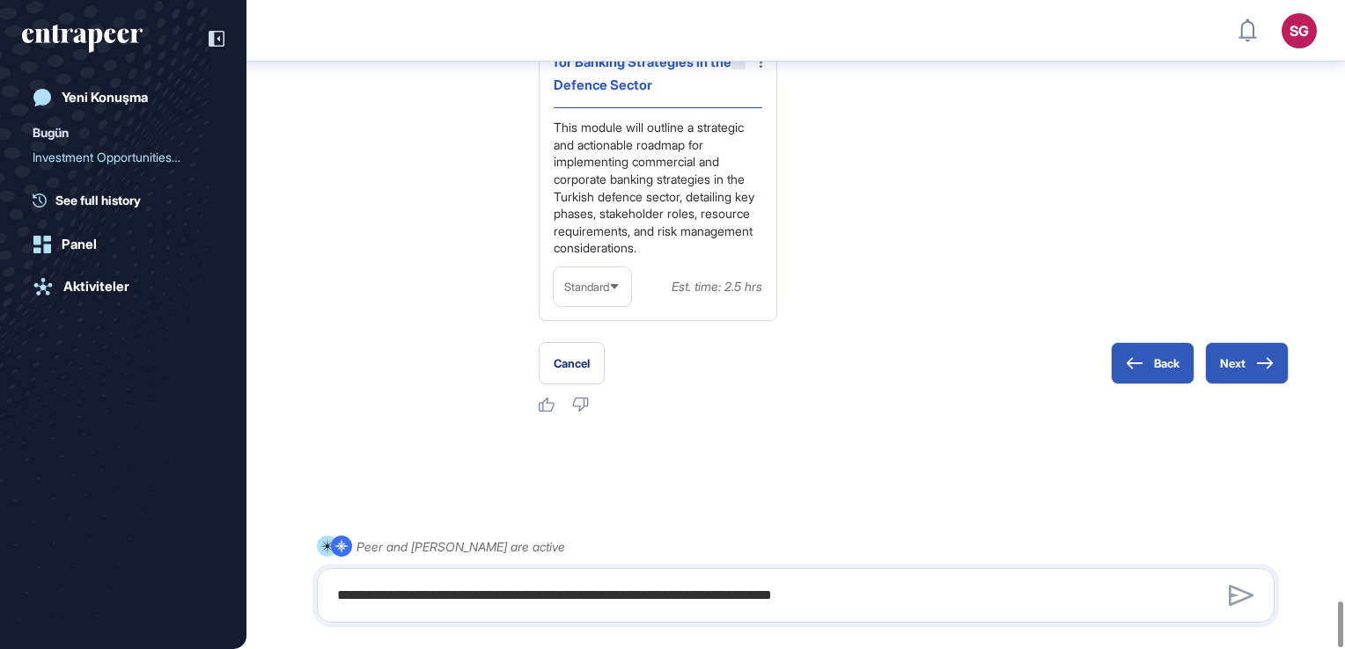
click at [609, 279] on div "Standard" at bounding box center [591, 287] width 77 height 34
drag, startPoint x: 609, startPoint y: 279, endPoint x: 599, endPoint y: 399, distance: 120.1
click at [599, 399] on li "In-depth" at bounding box center [592, 399] width 67 height 35
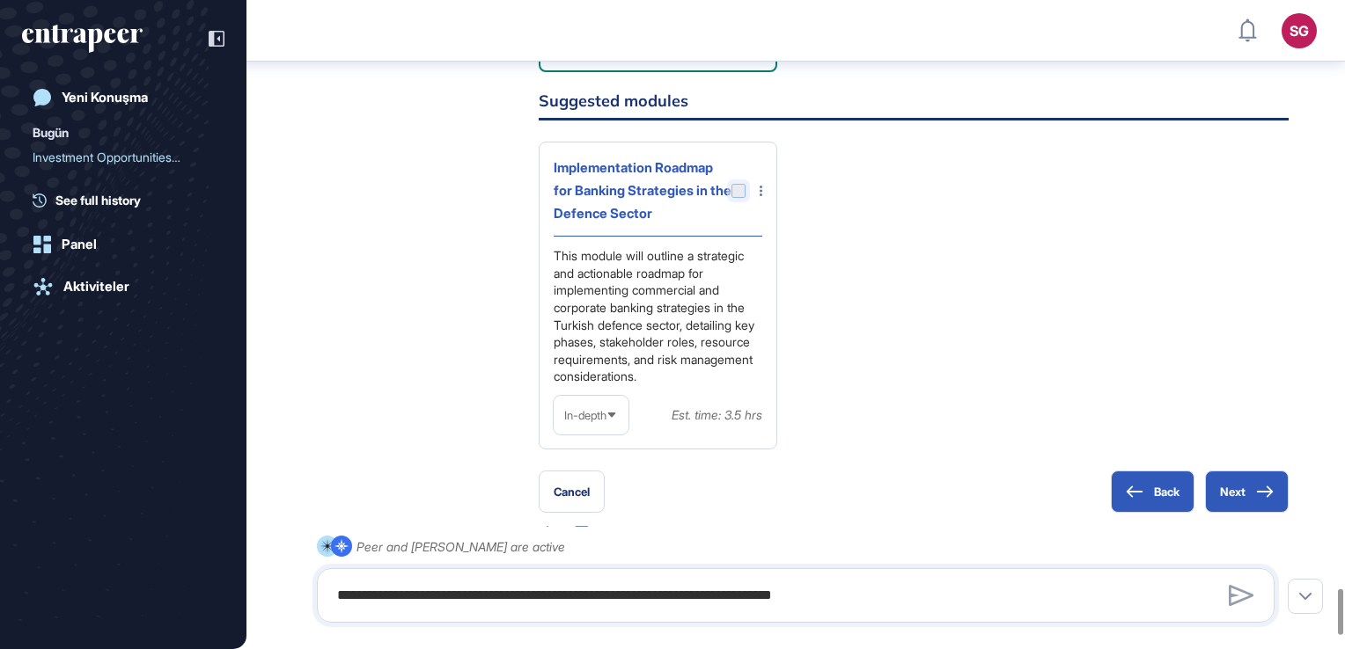
click at [737, 198] on div at bounding box center [738, 191] width 14 height 14
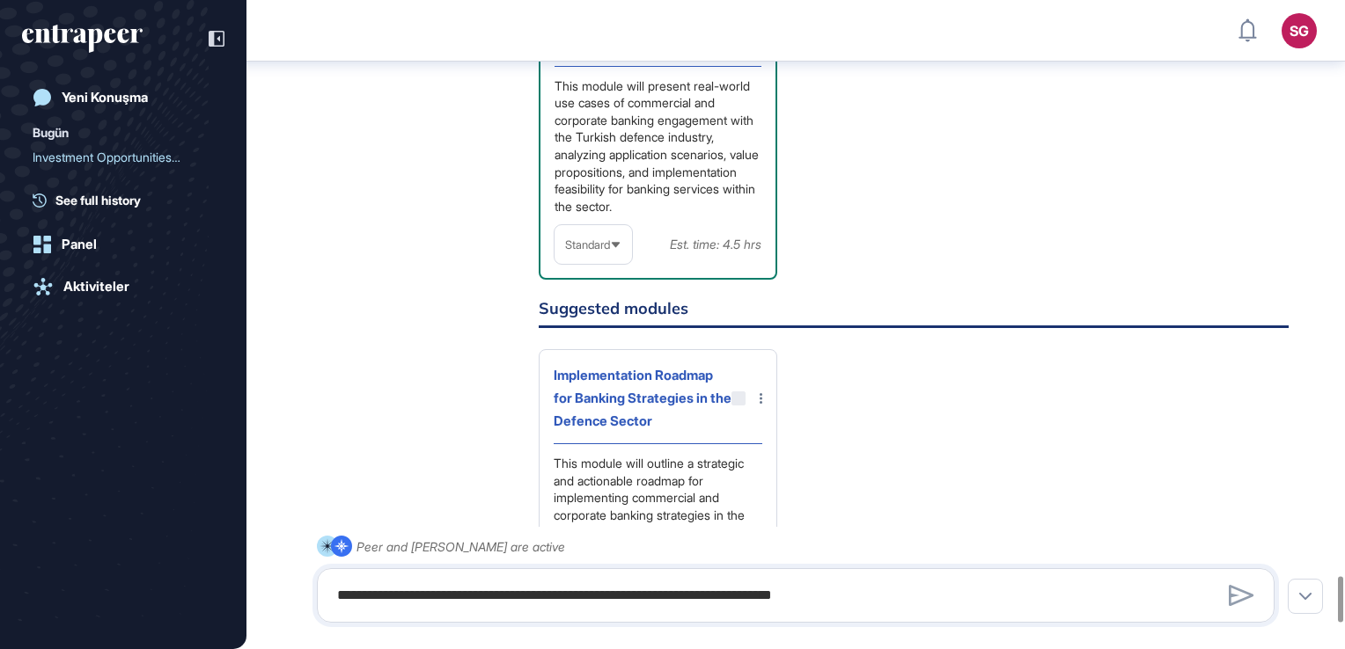
scroll to position [8096, 0]
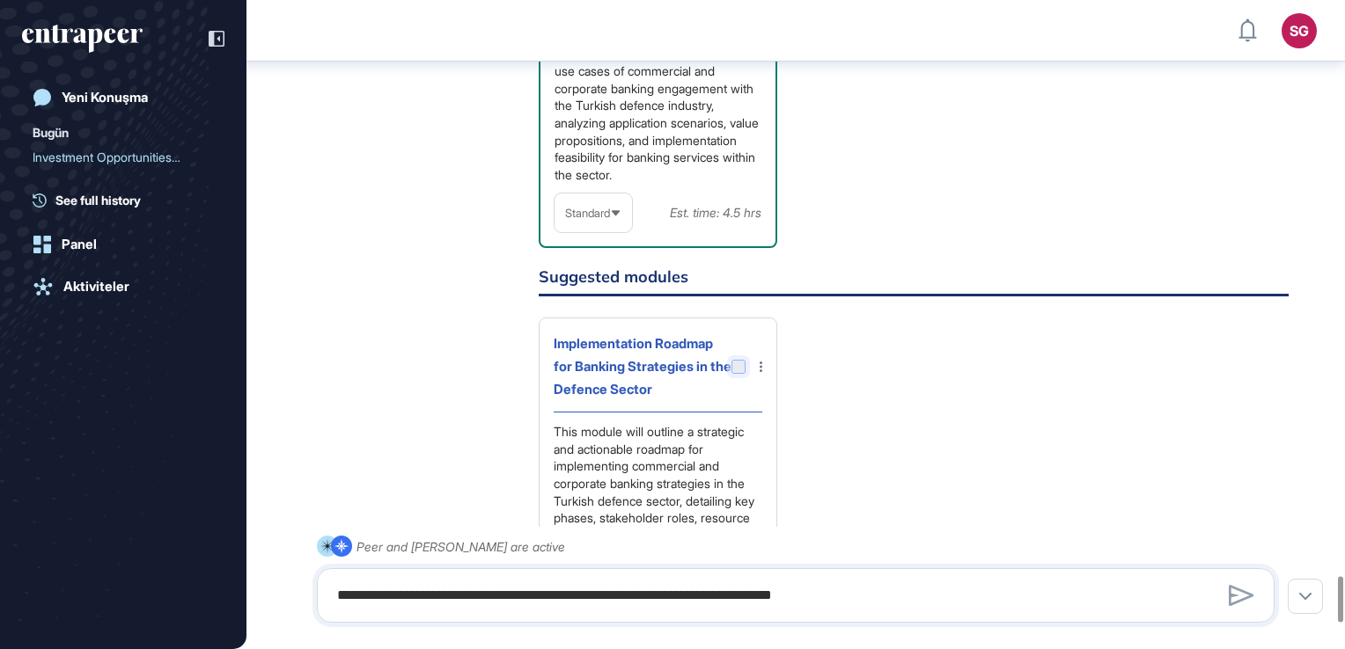
click at [743, 374] on div at bounding box center [738, 367] width 14 height 14
click at [742, 374] on div at bounding box center [738, 367] width 14 height 14
click at [743, 374] on div at bounding box center [738, 367] width 14 height 14
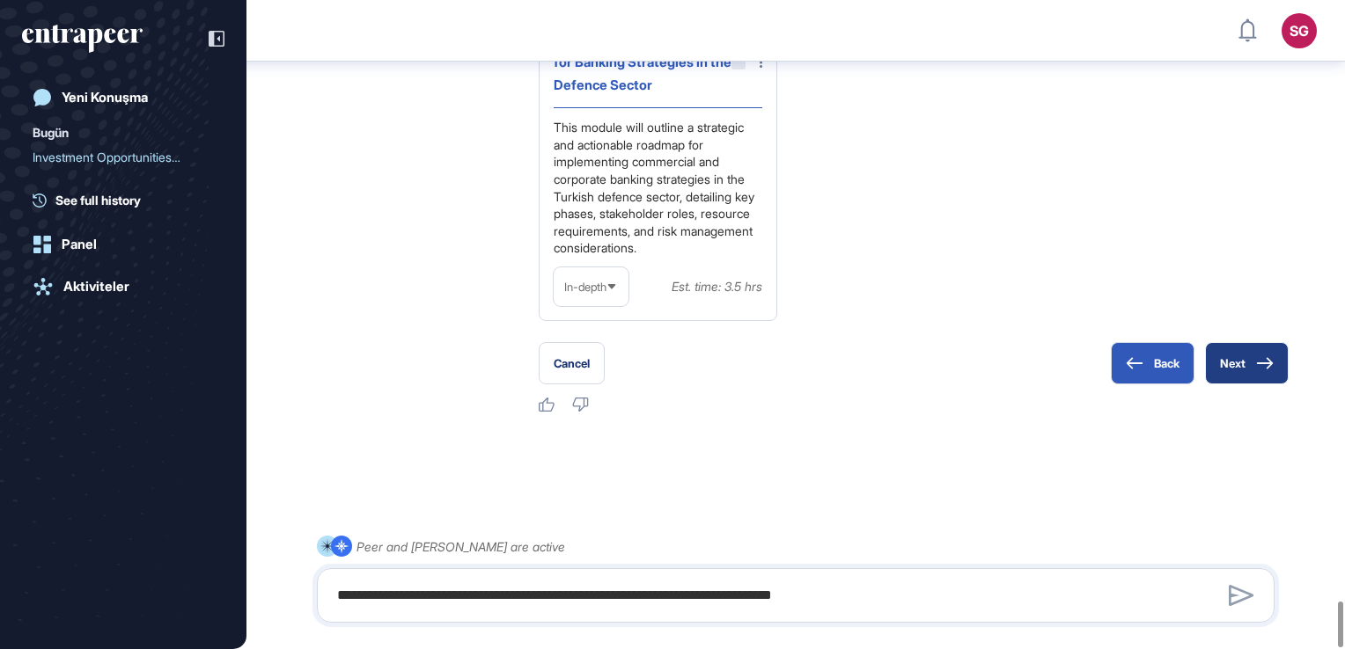
click at [1241, 365] on button "Next" at bounding box center [1247, 363] width 84 height 42
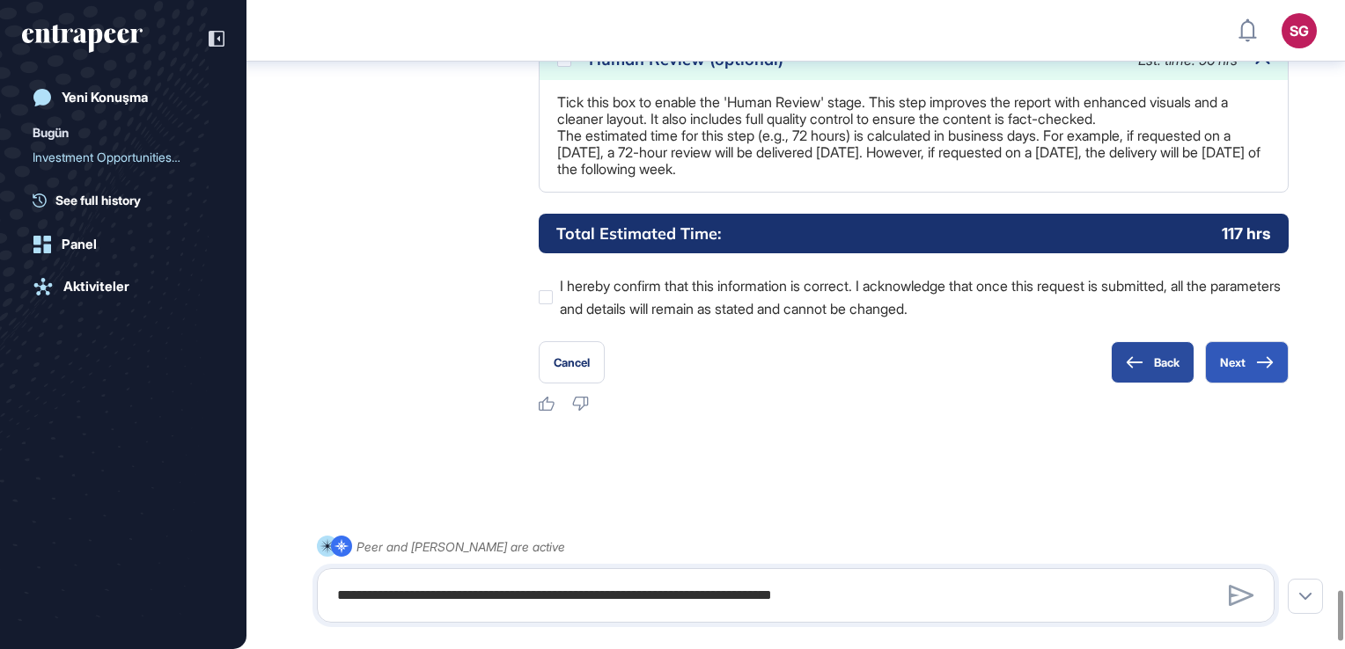
scroll to position [7666, 0]
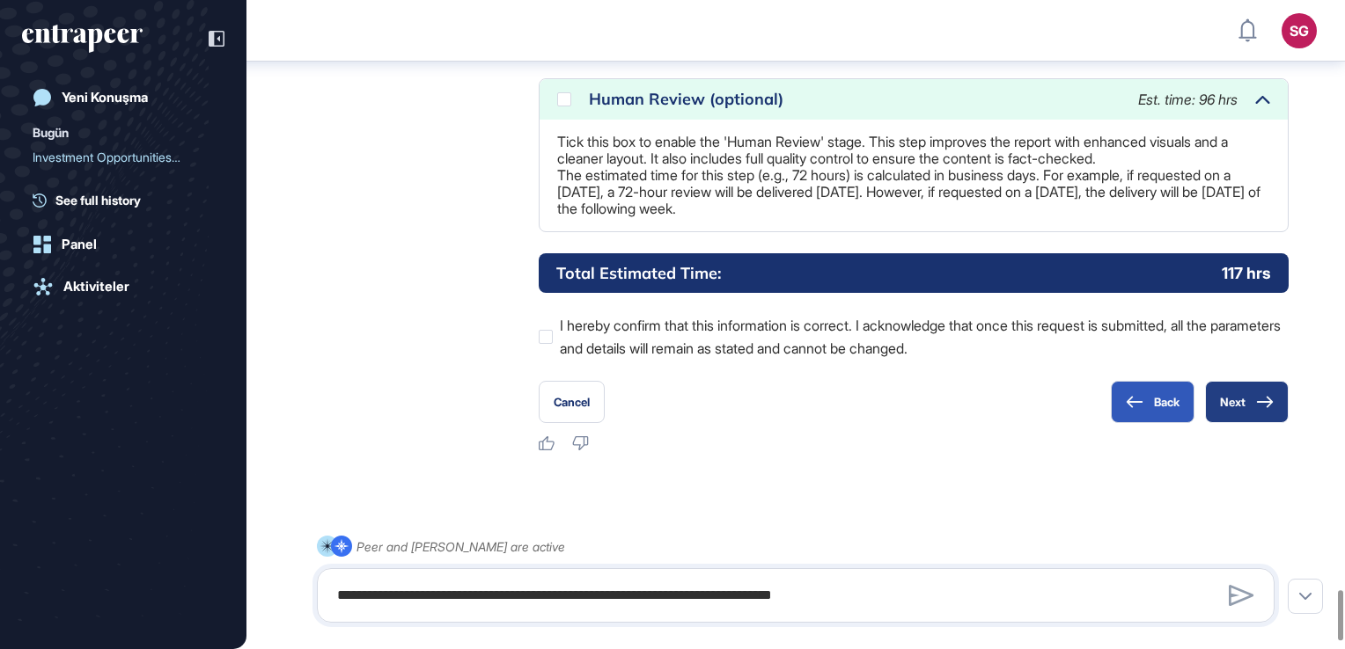
click at [1230, 423] on button "Next" at bounding box center [1247, 402] width 84 height 42
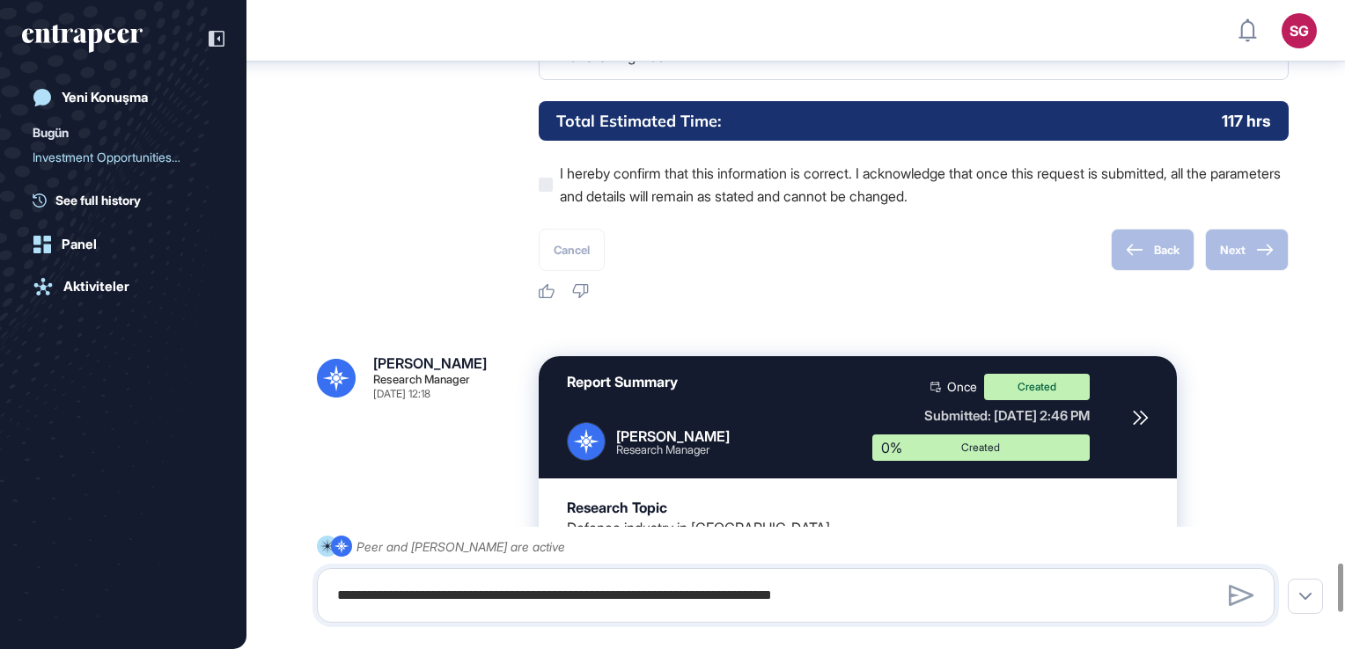
scroll to position [7512, 0]
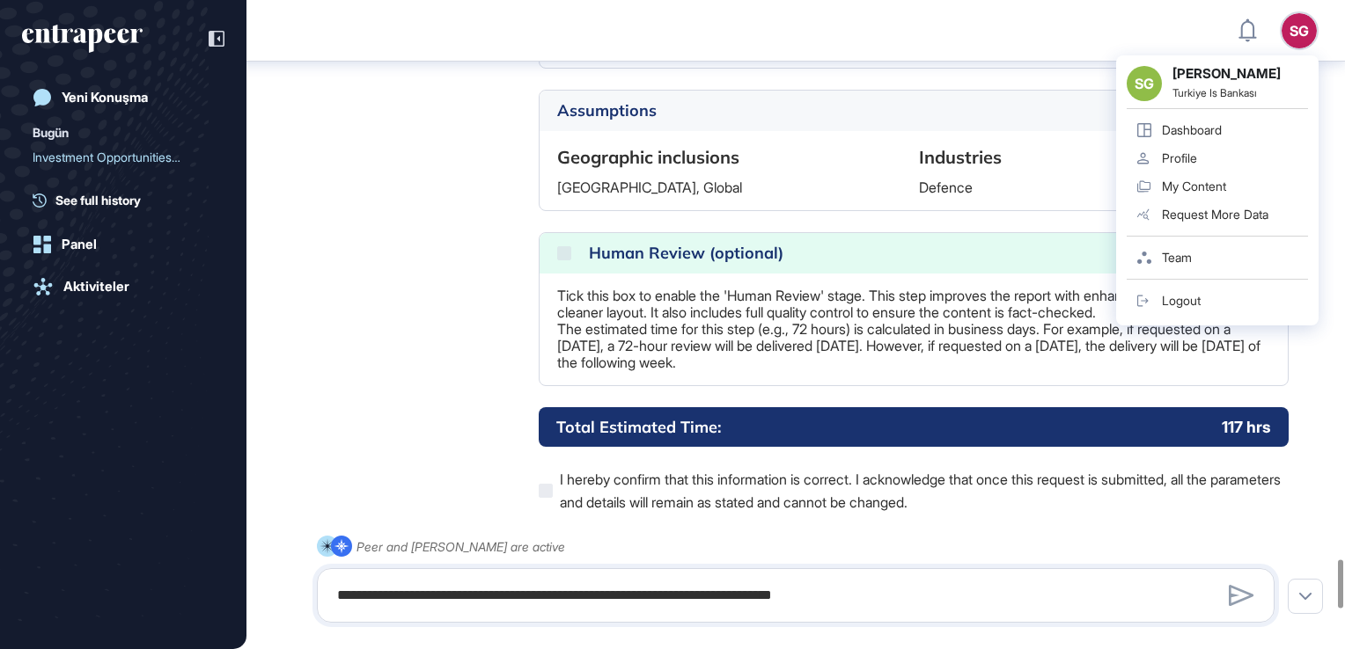
click at [1196, 129] on div "Dashboard" at bounding box center [1192, 130] width 60 height 14
click at [1198, 135] on div "Dashboard" at bounding box center [1192, 130] width 60 height 14
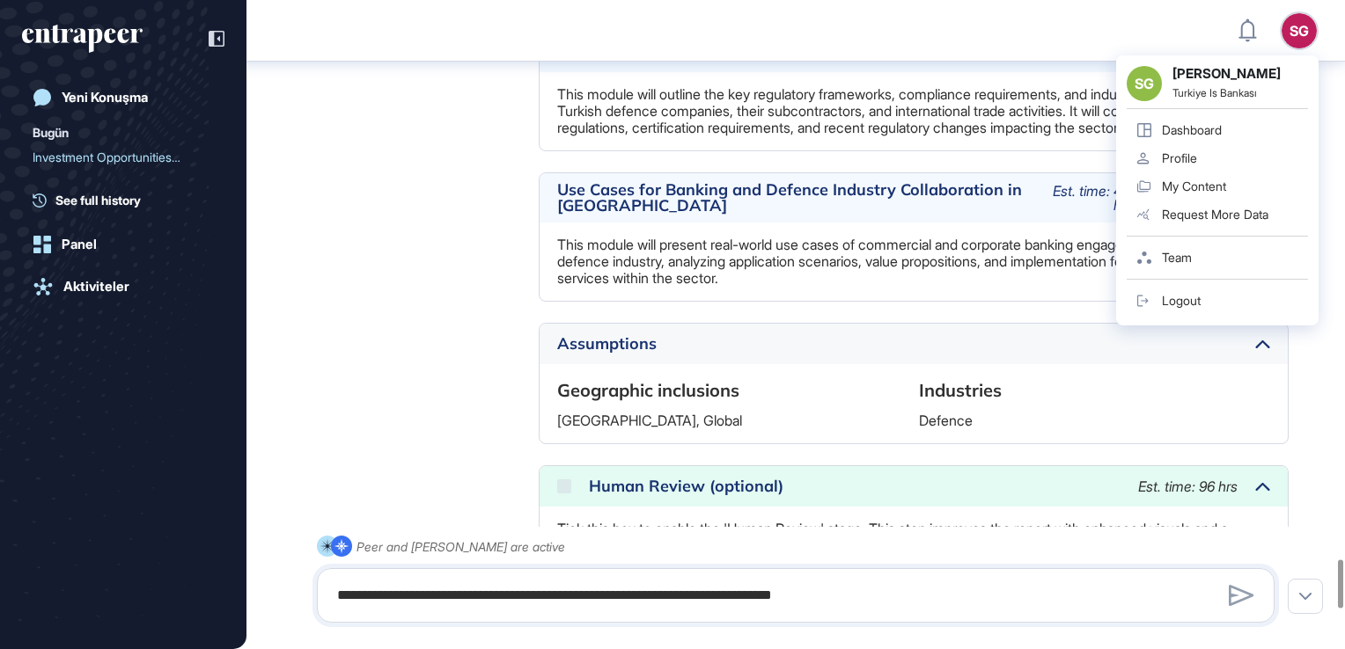
scroll to position [7072, 0]
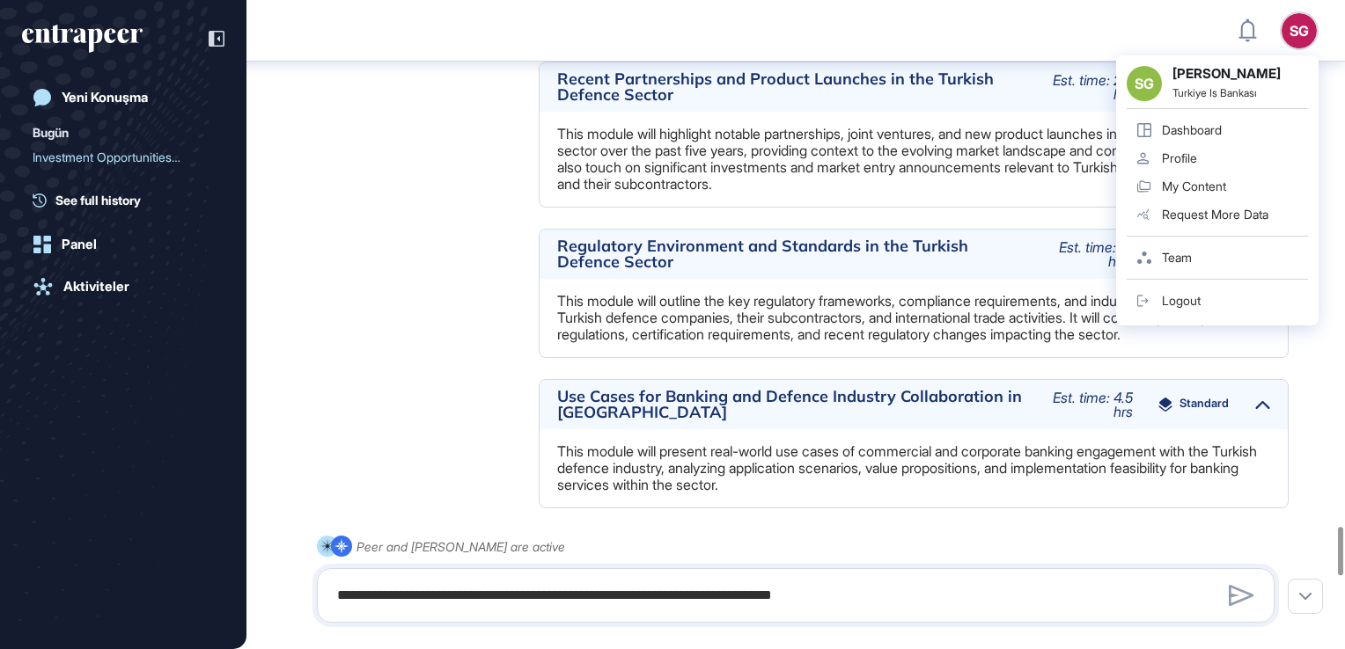
click at [1292, 44] on div "SG" at bounding box center [1298, 30] width 35 height 35
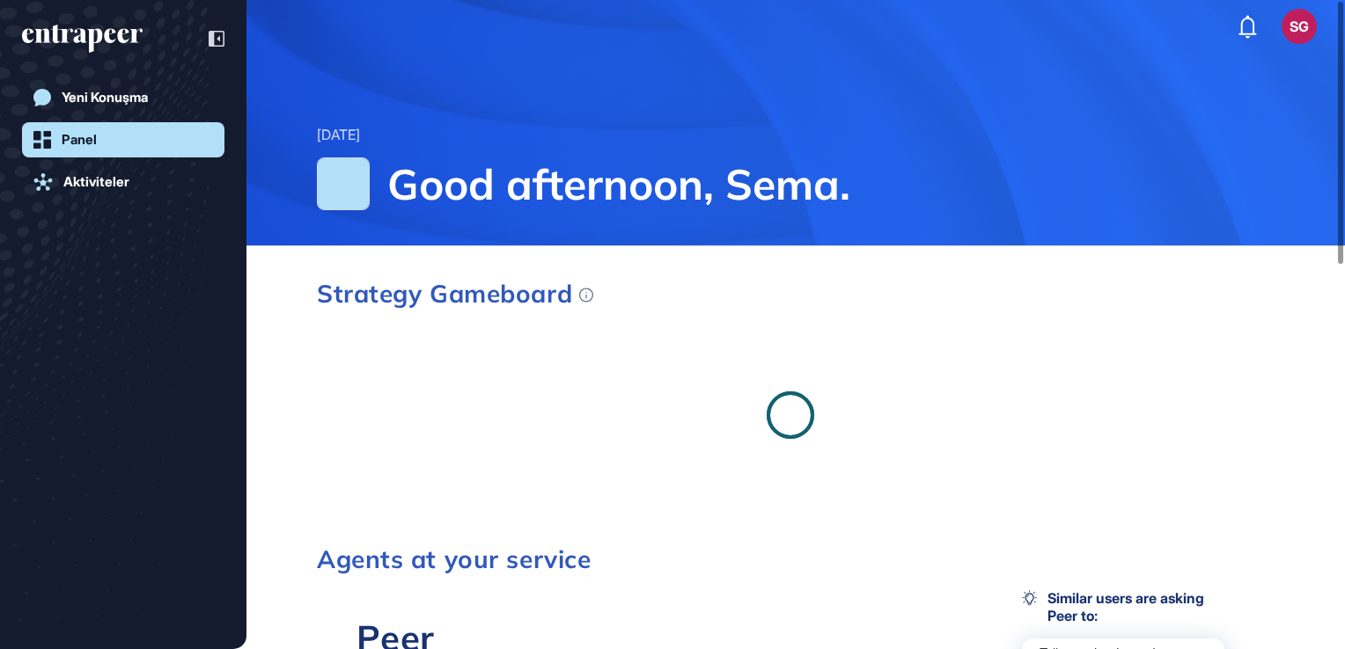
drag, startPoint x: 1234, startPoint y: 163, endPoint x: 1146, endPoint y: 186, distance: 90.9
click at [1146, 186] on span "Good afternoon, Sema." at bounding box center [830, 184] width 887 height 53
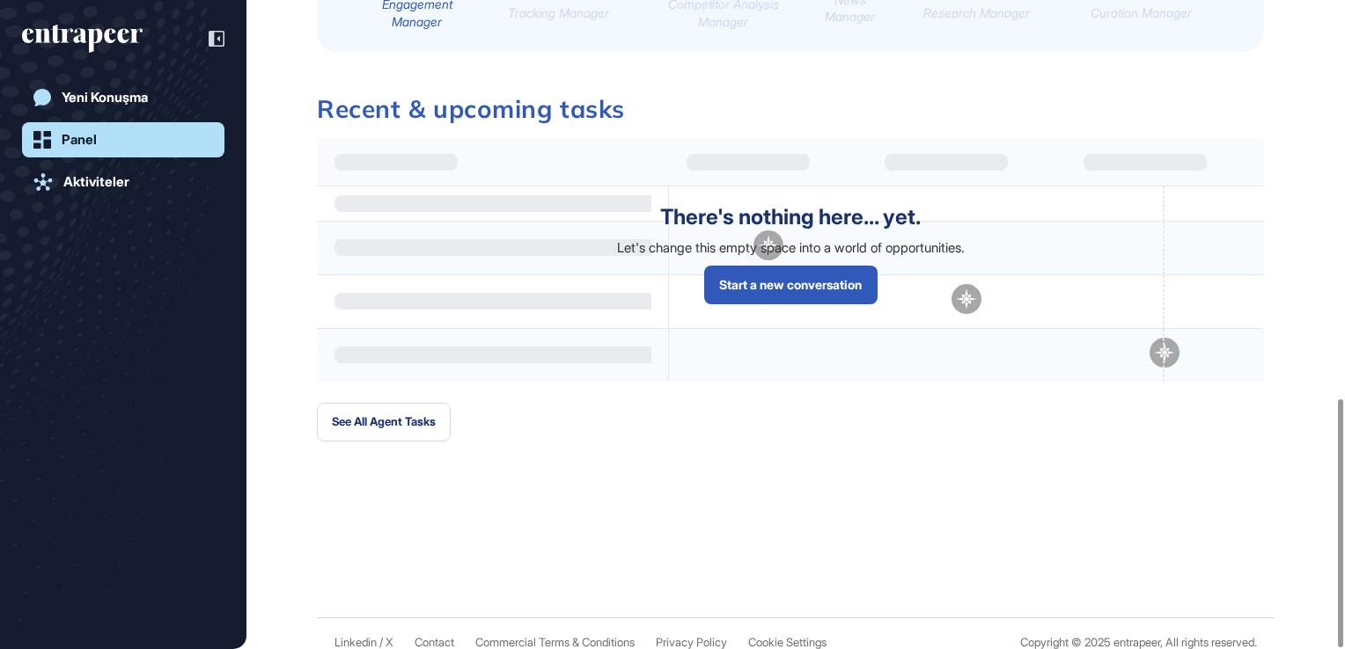
scroll to position [1158, 0]
click at [380, 404] on button "See All Agent Tasks" at bounding box center [384, 423] width 134 height 39
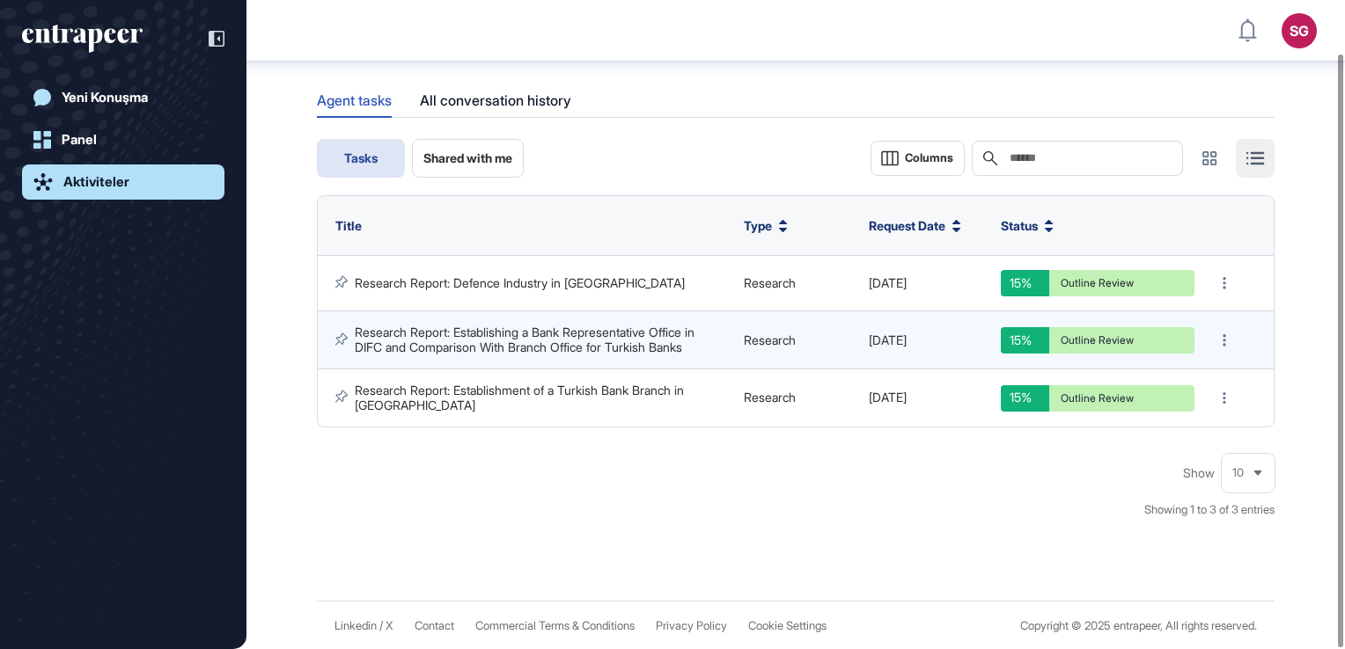
scroll to position [58, 0]
click at [474, 113] on div "All conversation history" at bounding box center [495, 100] width 151 height 34
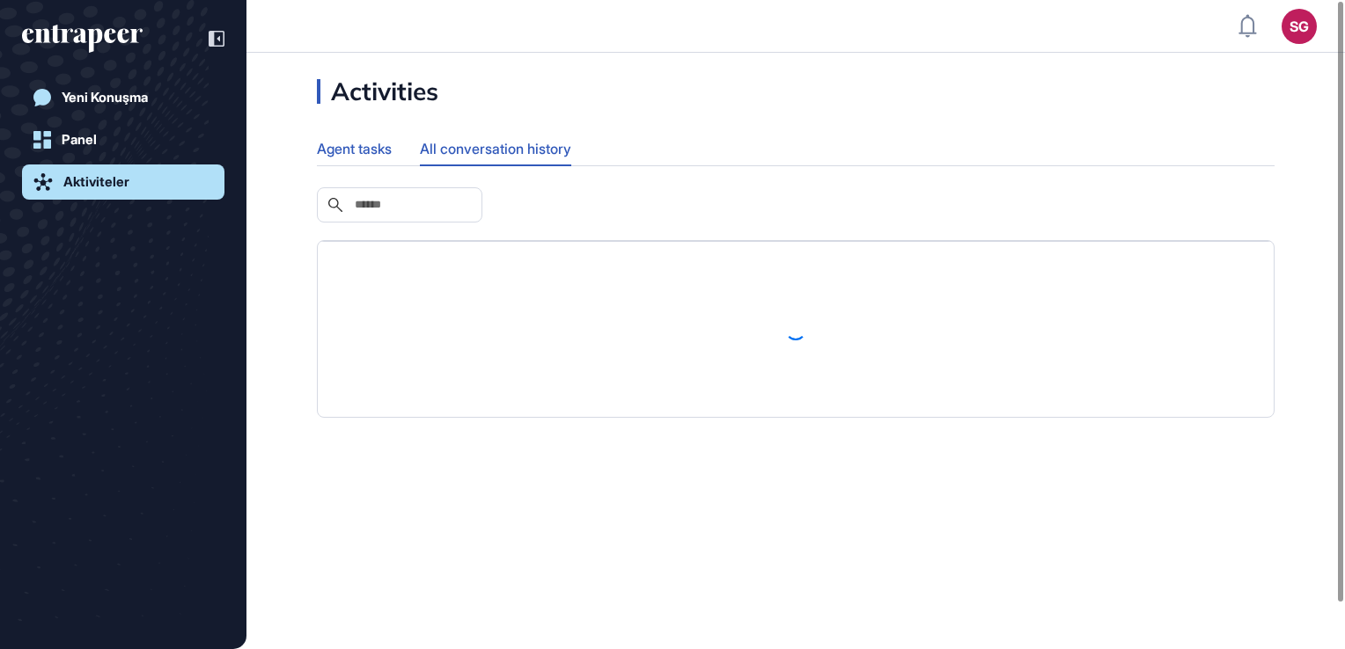
click at [387, 142] on div "Agent tasks" at bounding box center [354, 149] width 75 height 34
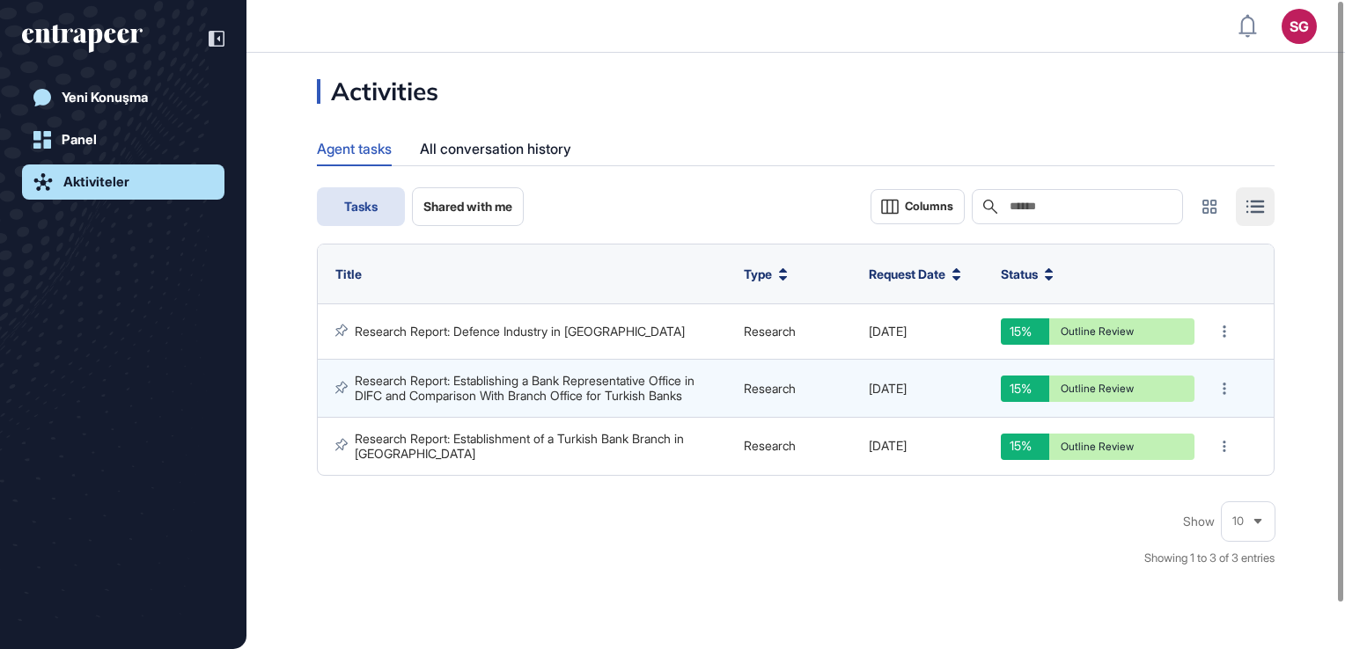
click at [360, 158] on div "Agent tasks" at bounding box center [354, 148] width 75 height 33
click at [364, 207] on span "Tasks" at bounding box center [360, 207] width 33 height 14
